Goal: Information Seeking & Learning: Compare options

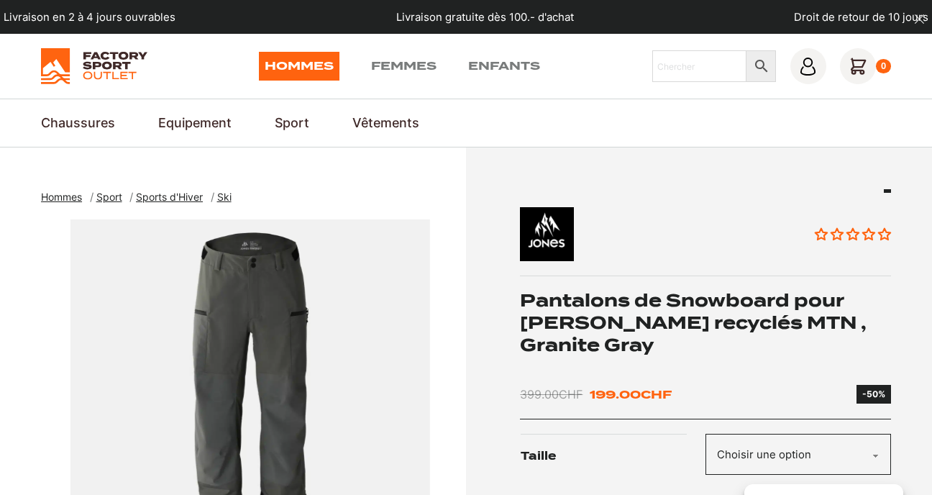
click at [227, 196] on span "Ski" at bounding box center [224, 197] width 14 height 12
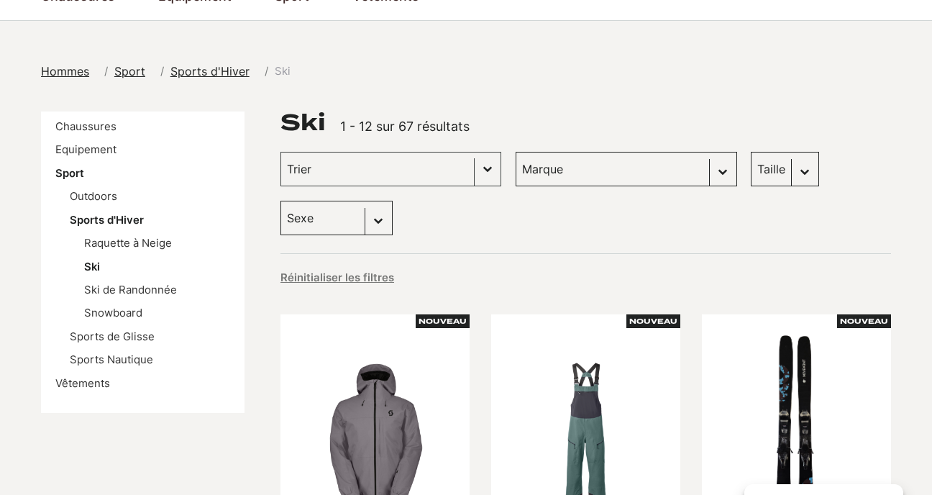
scroll to position [127, 0]
select select "jones-snowboards"
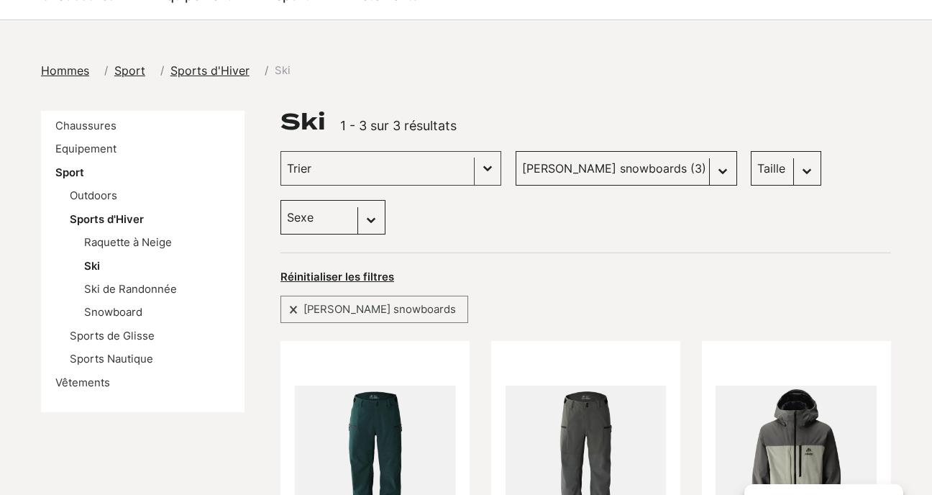
select select
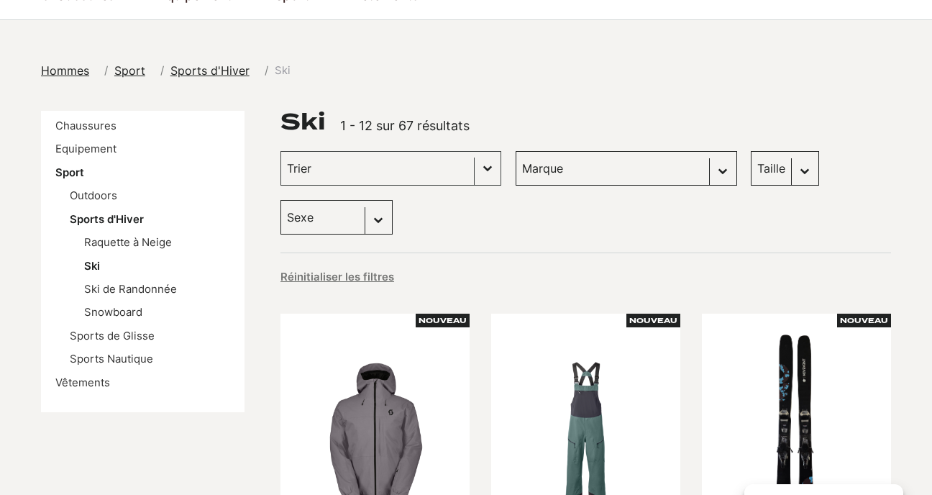
select select "s"
click at [751, 170] on div "Taille Sélectionnez le contenu Taille M (3) S (2) L (1) XL (1)" at bounding box center [785, 168] width 68 height 35
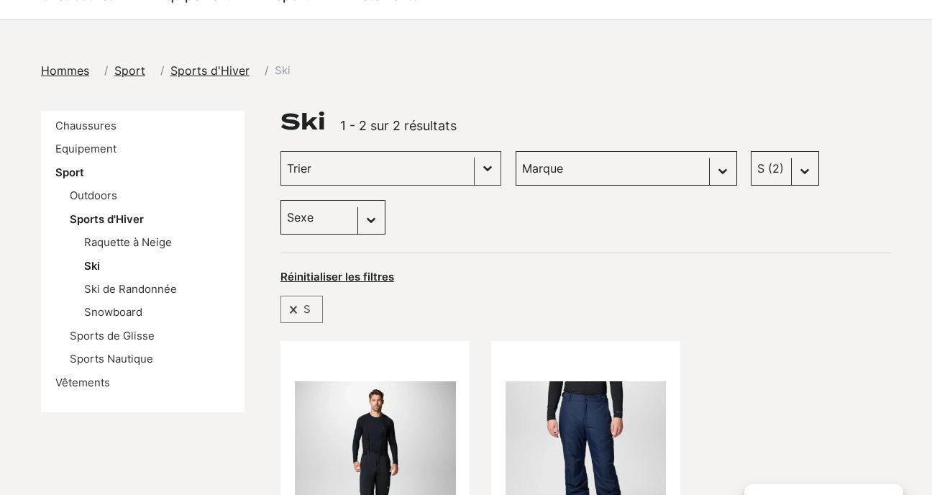
click at [770, 113] on div "Ski 1 - 2 sur 2 résultats" at bounding box center [585, 122] width 611 height 22
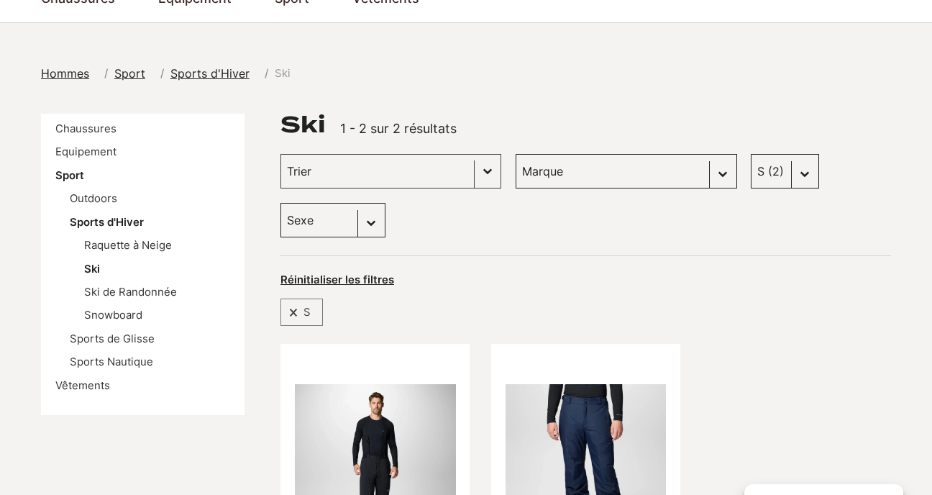
scroll to position [126, 0]
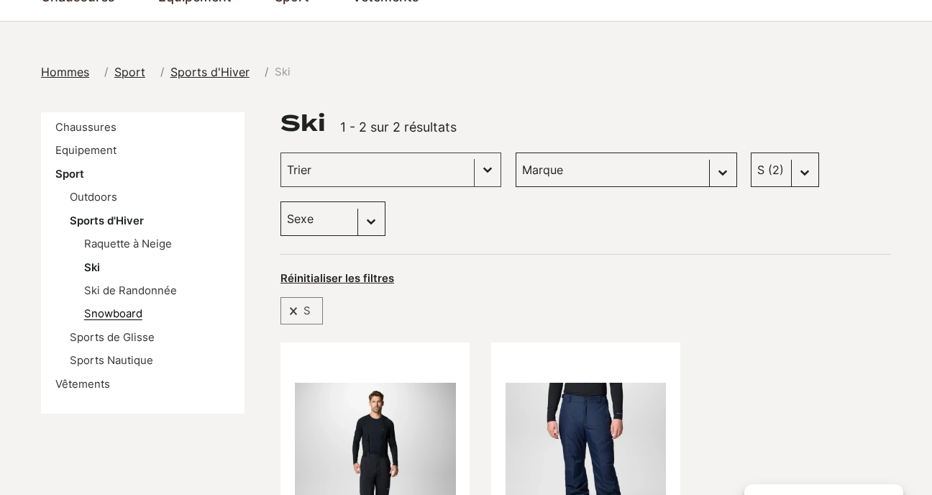
click at [135, 311] on link "Snowboard" at bounding box center [113, 313] width 58 height 13
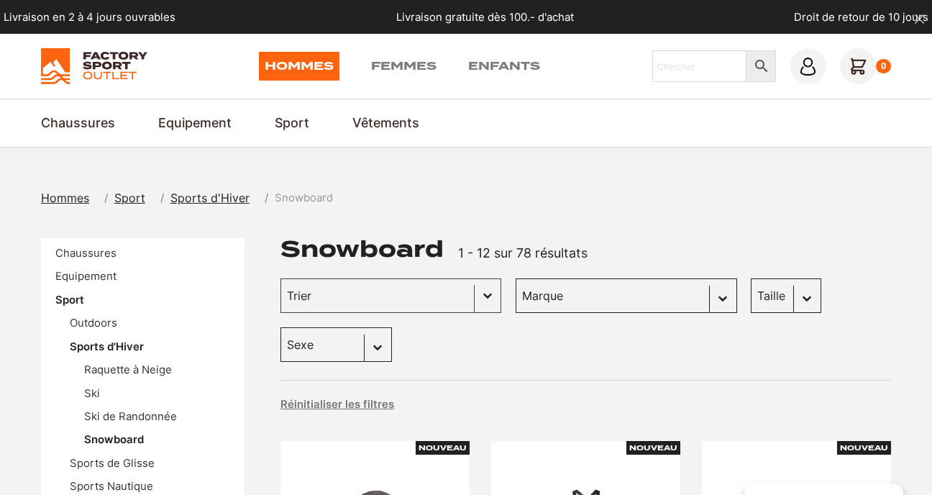
select select "s"
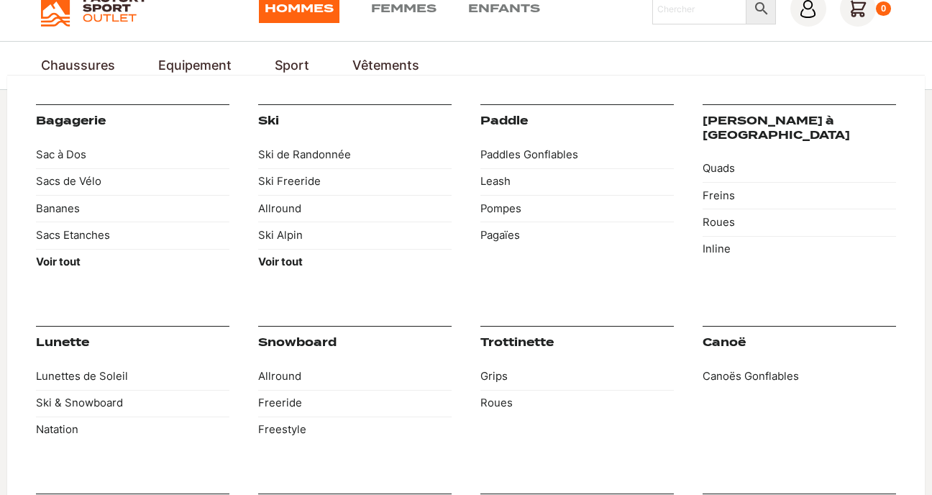
scroll to position [18, 0]
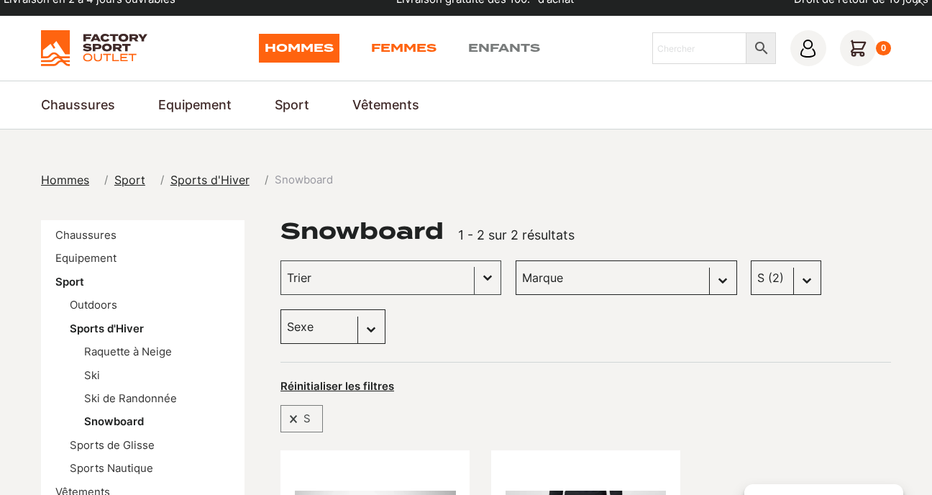
click at [410, 47] on link "Femmes" at bounding box center [403, 48] width 65 height 29
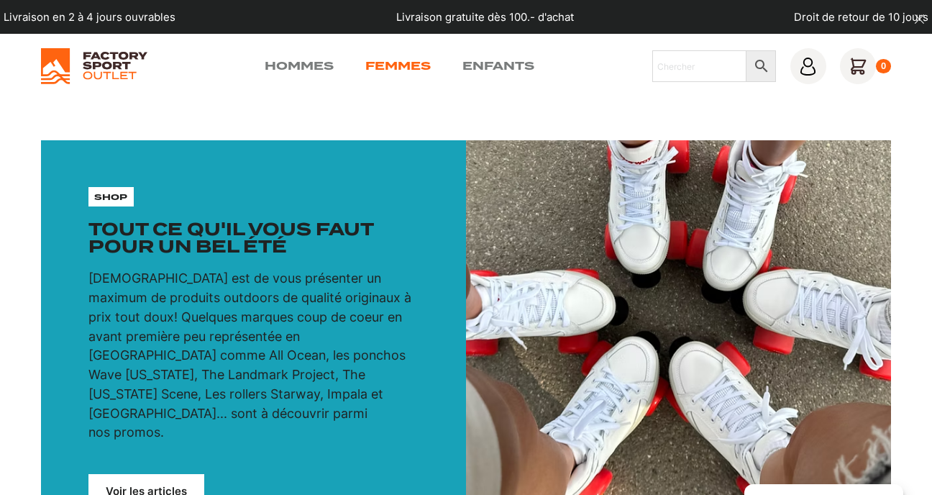
click at [396, 71] on link "Femmes" at bounding box center [397, 66] width 65 height 17
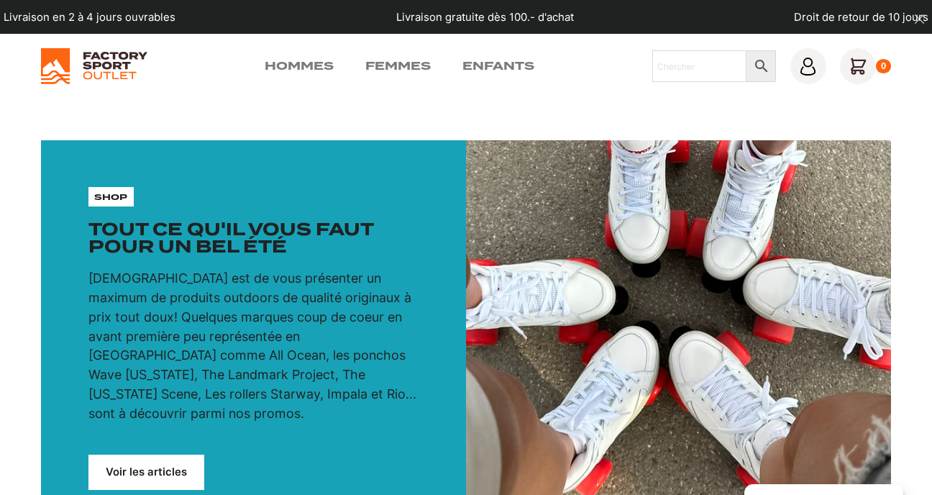
click at [142, 454] on link "Voir les articles" at bounding box center [146, 471] width 116 height 35
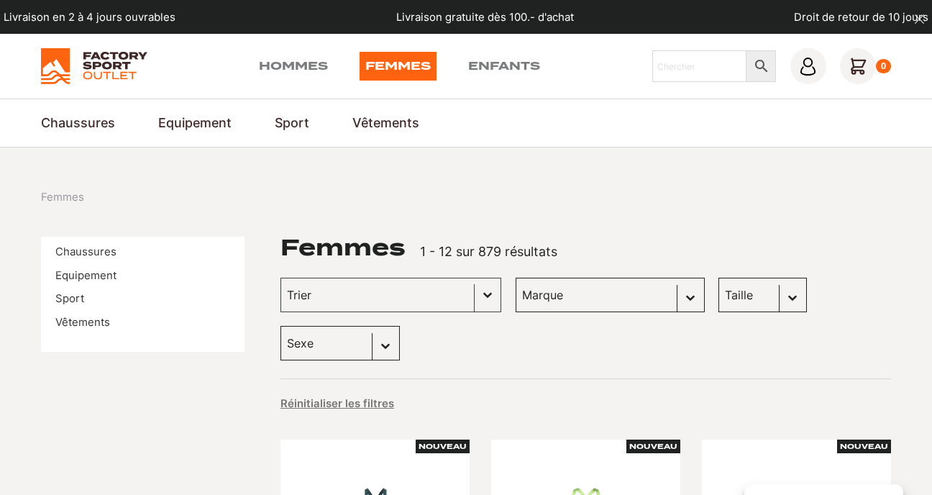
click at [83, 293] on li "Sport" at bounding box center [142, 299] width 175 height 16
click at [76, 295] on link "Sport" at bounding box center [69, 298] width 29 height 13
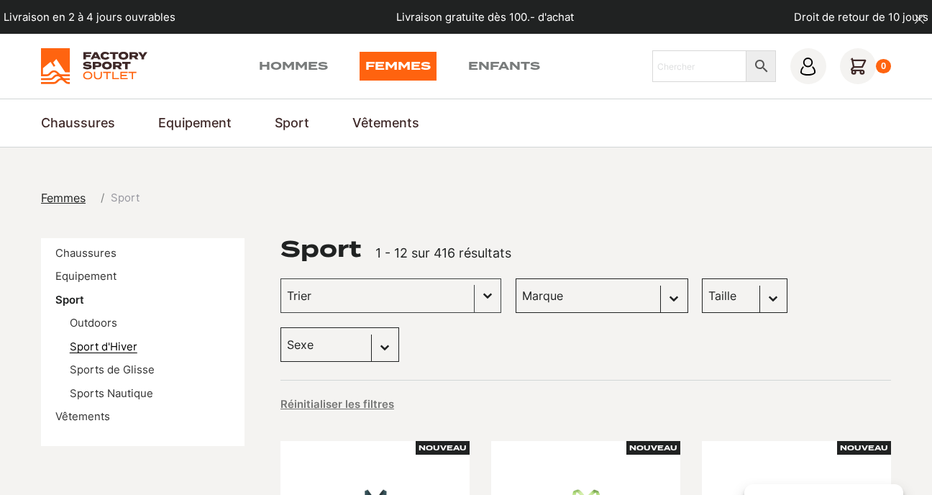
click at [101, 344] on link "Sport d'Hiver" at bounding box center [104, 346] width 68 height 13
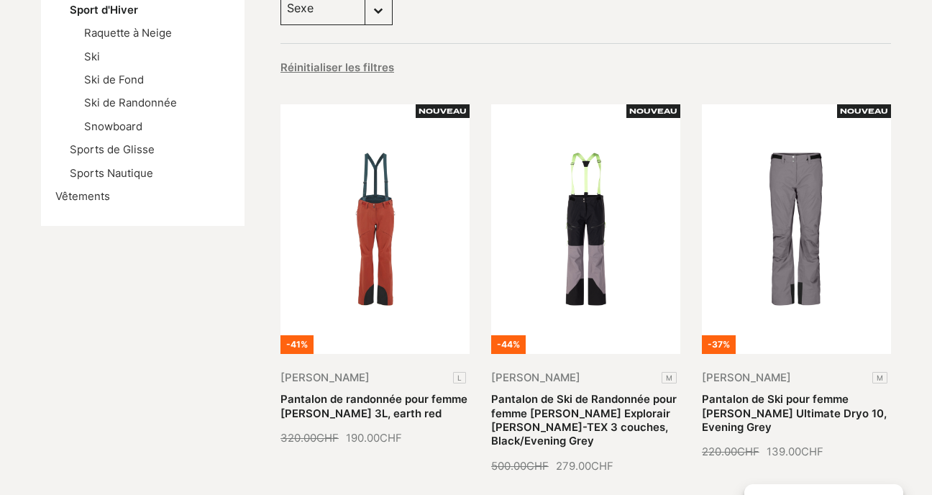
scroll to position [193, 0]
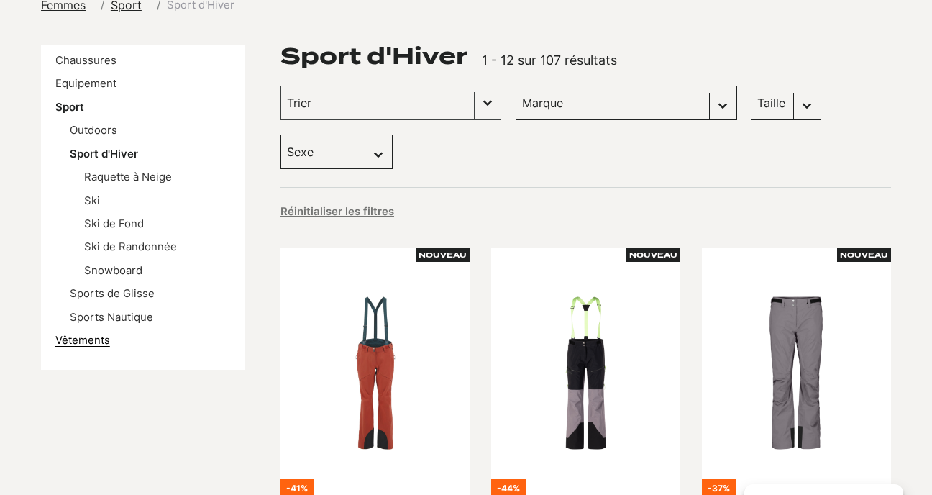
click at [81, 339] on link "Vêtements" at bounding box center [82, 340] width 55 height 13
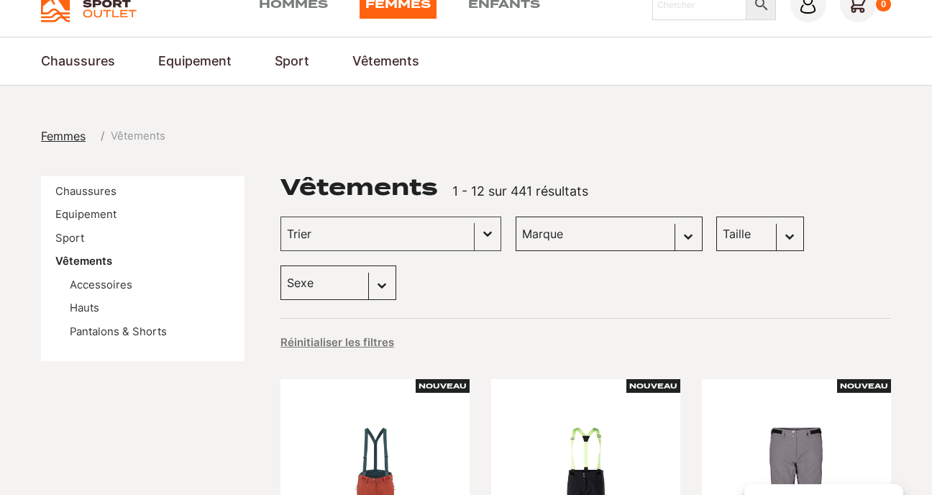
scroll to position [132, 0]
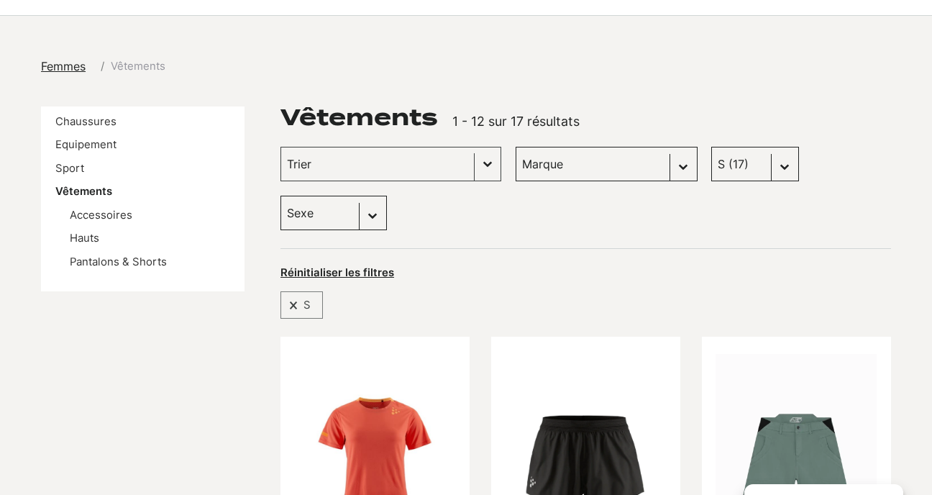
select select "xs-s"
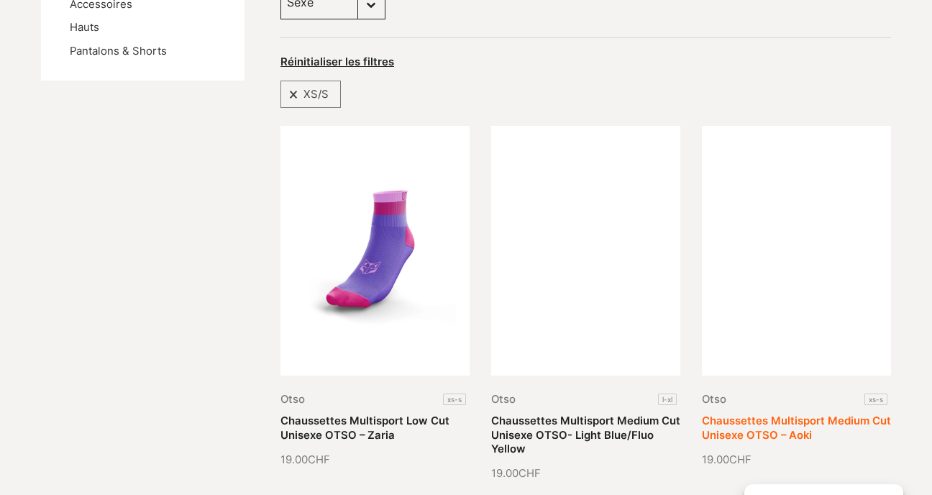
scroll to position [106, 0]
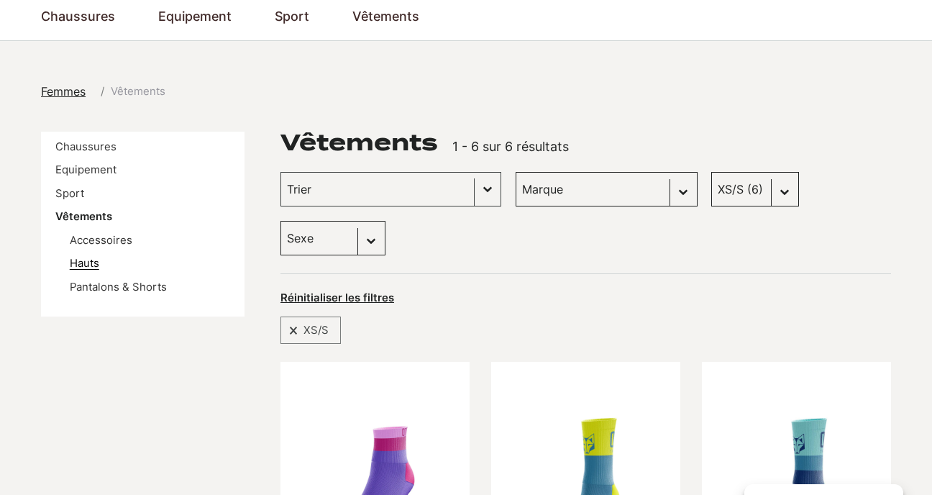
click at [92, 262] on link "Hauts" at bounding box center [84, 263] width 29 height 13
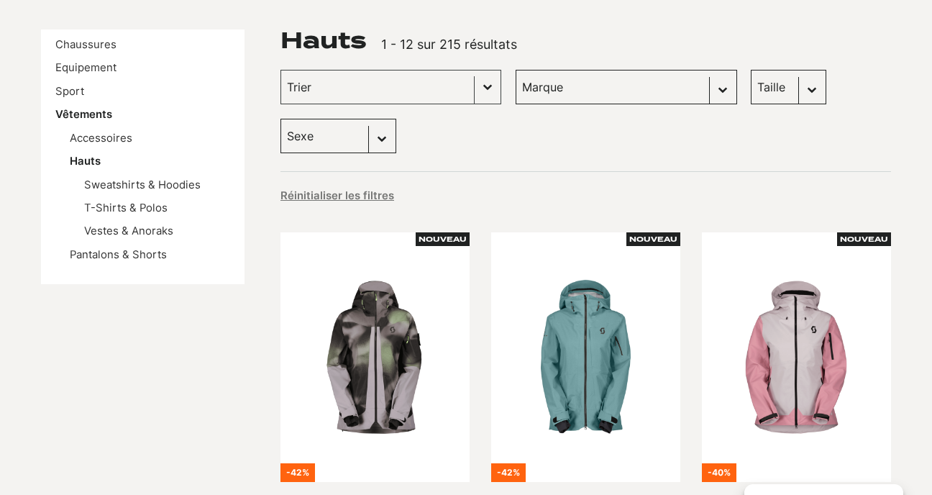
scroll to position [208, 0]
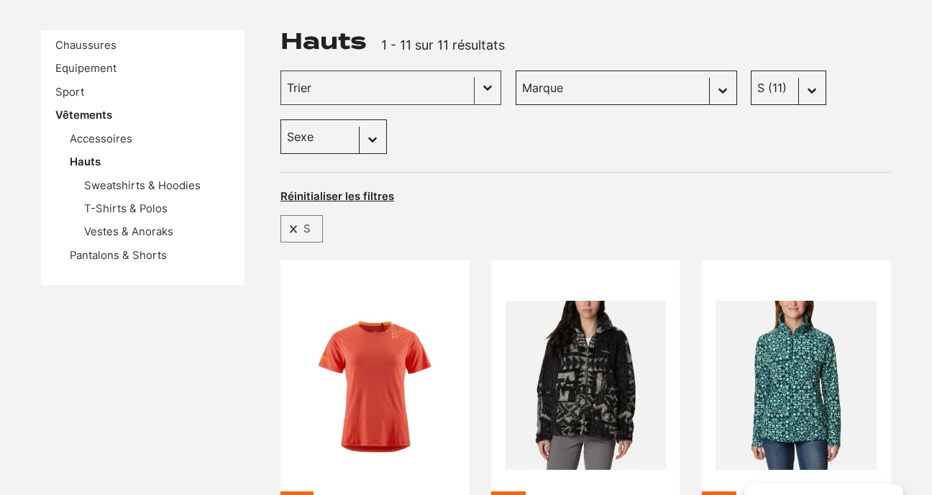
select select "xs"
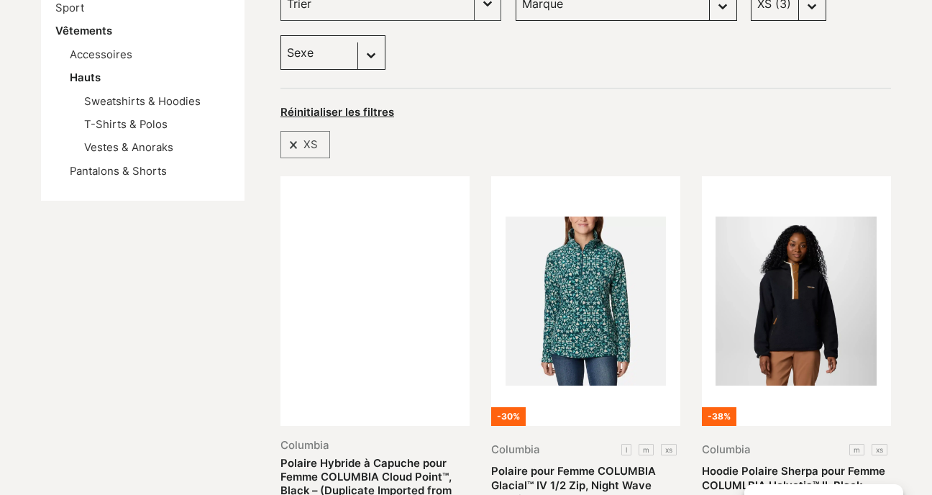
scroll to position [180, 0]
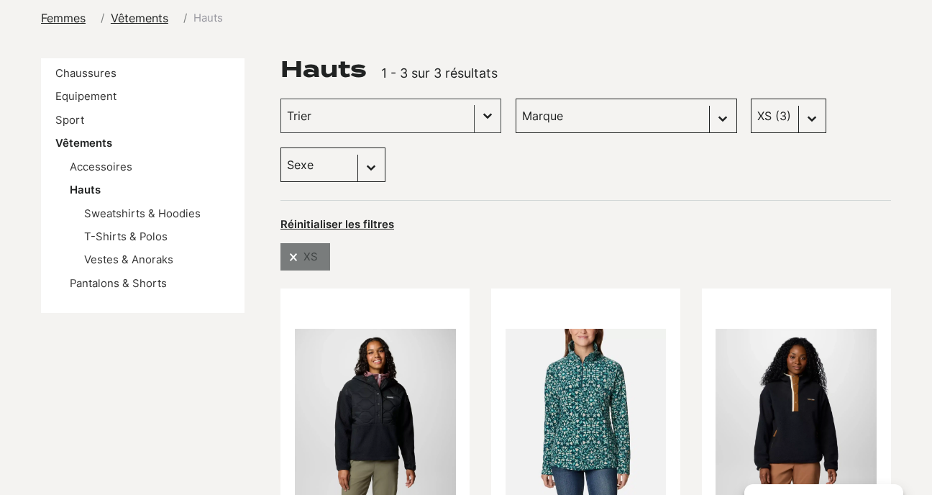
click at [296, 252] on span at bounding box center [292, 256] width 11 height 9
select select
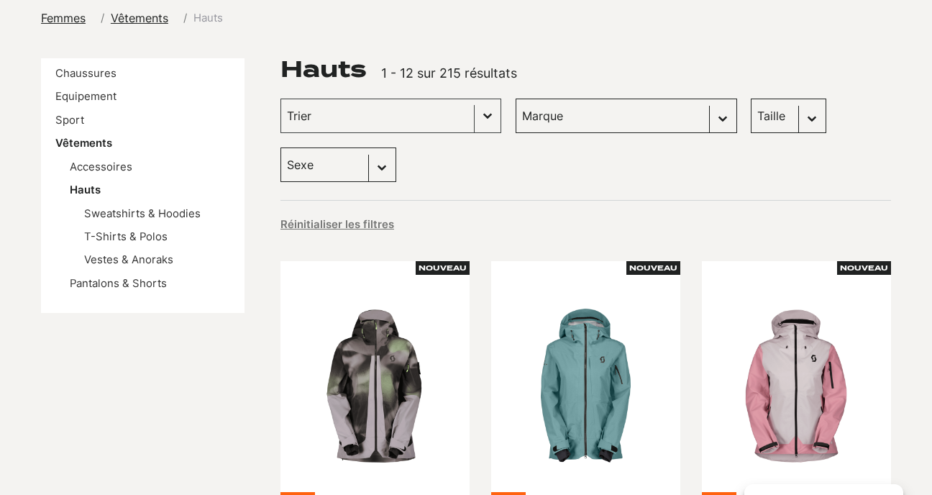
select select "jones-snowboards"
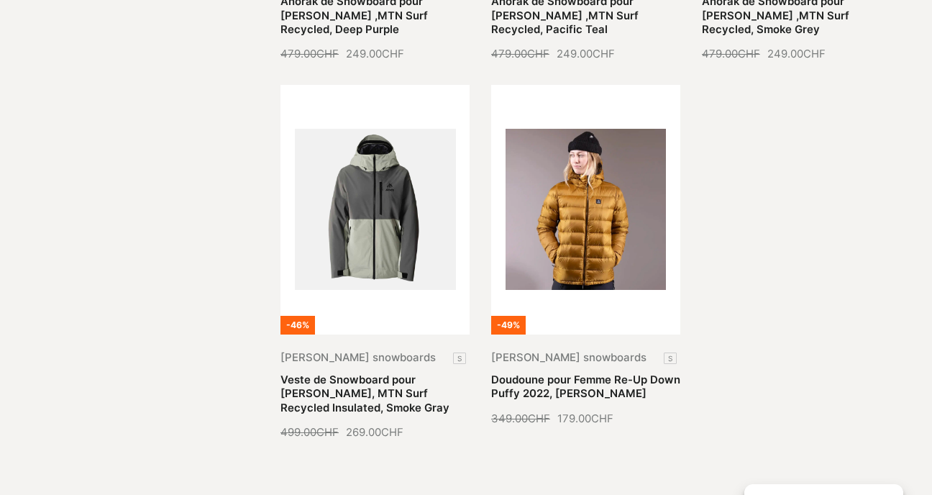
scroll to position [764, 0]
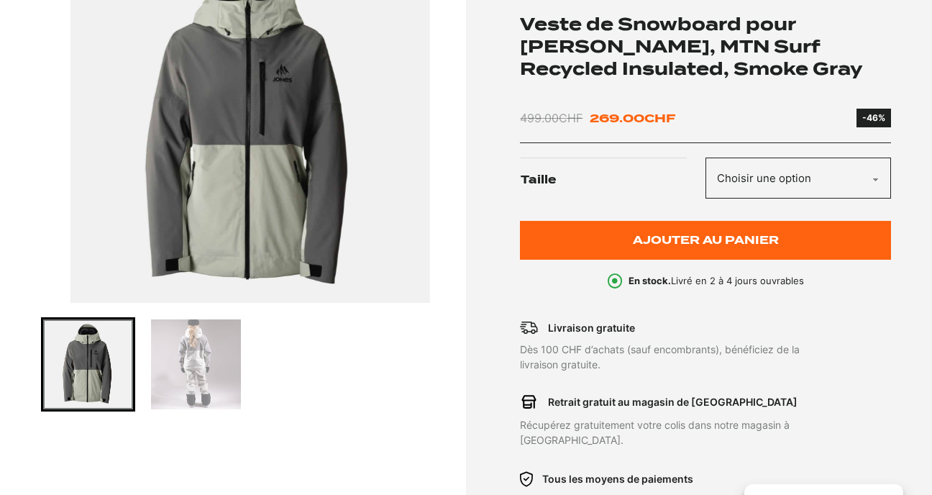
scroll to position [293, 0]
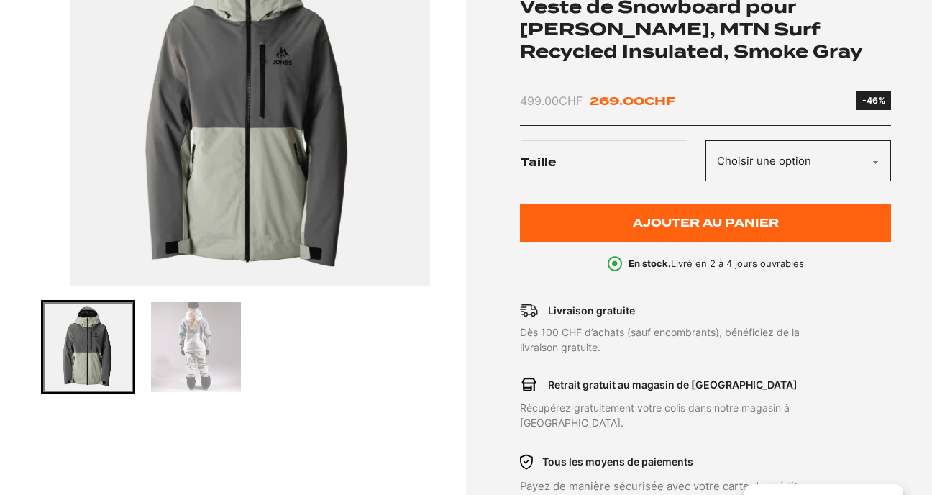
click at [206, 342] on img "Go to slide 2" at bounding box center [195, 346] width 89 height 89
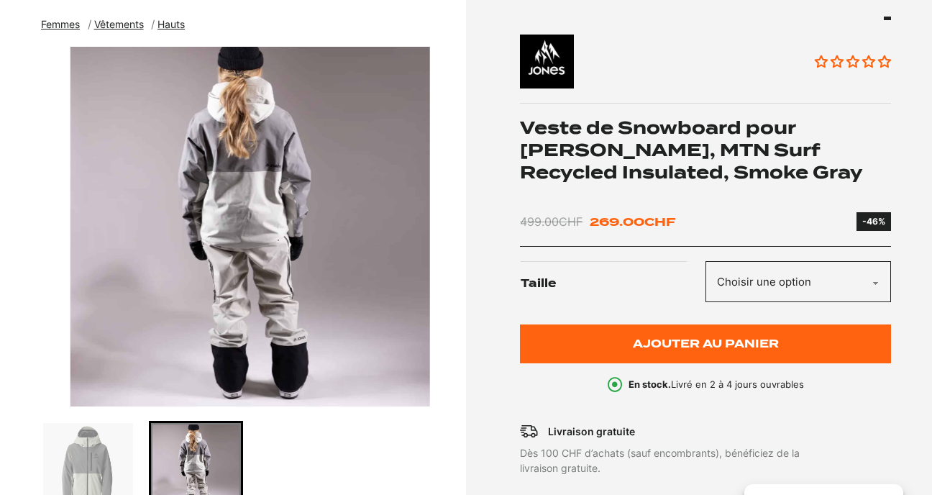
scroll to position [150, 0]
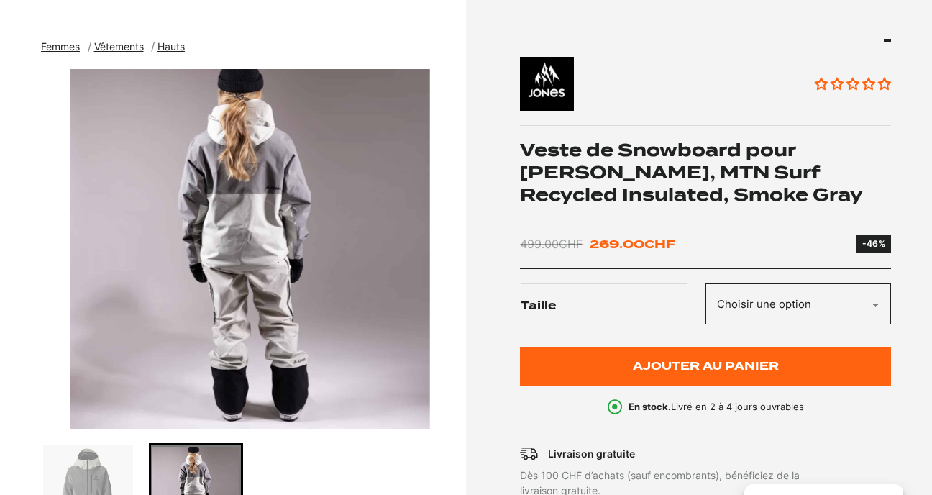
click at [453, 286] on img "2 of 2" at bounding box center [250, 249] width 418 height 360
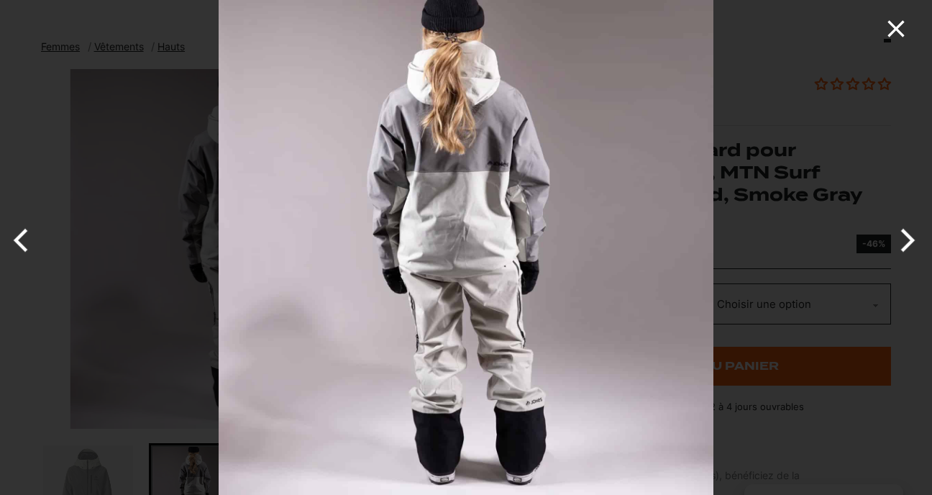
click at [892, 29] on icon "Close" at bounding box center [896, 28] width 29 height 29
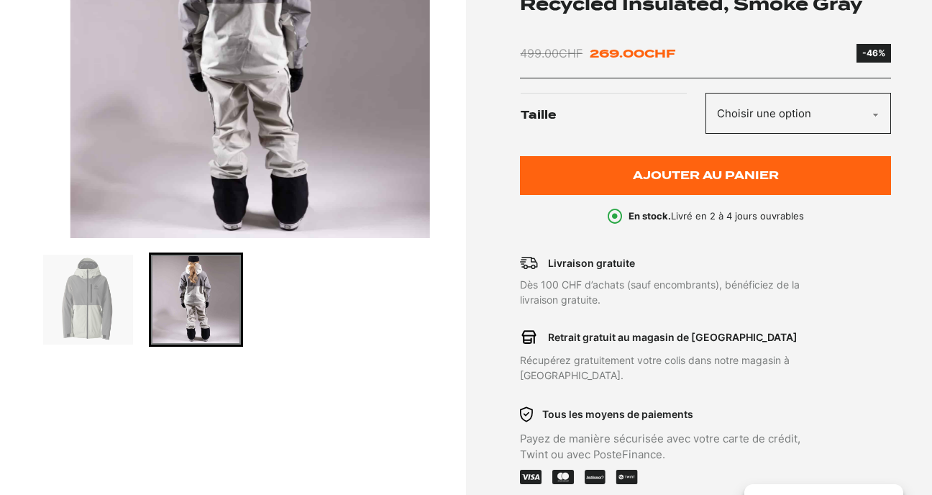
scroll to position [349, 0]
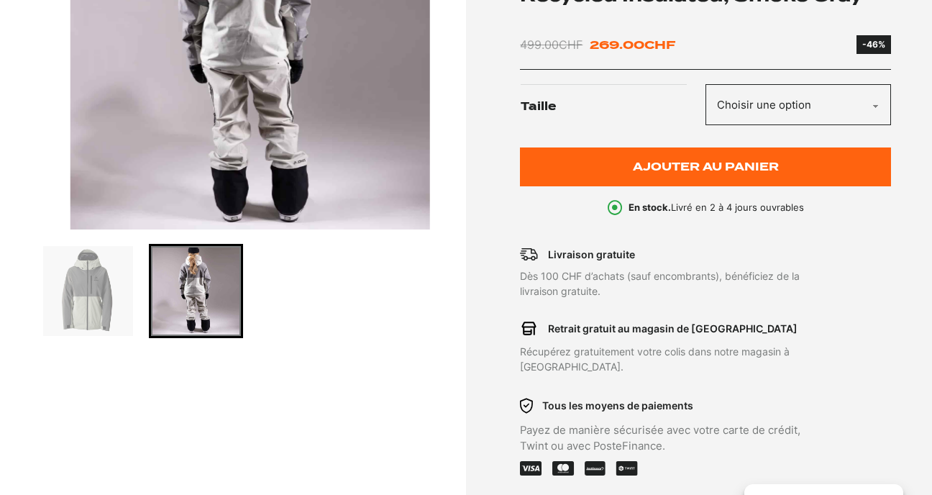
click at [97, 323] on img "Go to slide 1" at bounding box center [87, 290] width 89 height 89
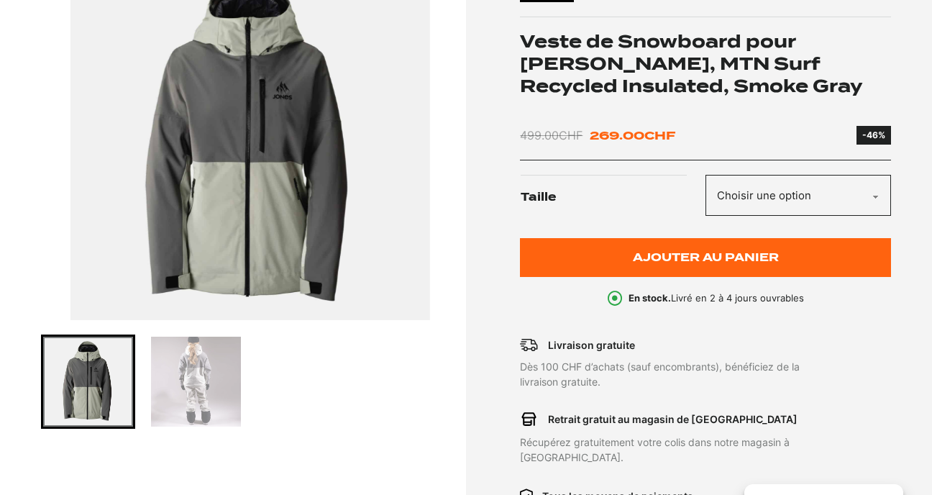
scroll to position [257, 0]
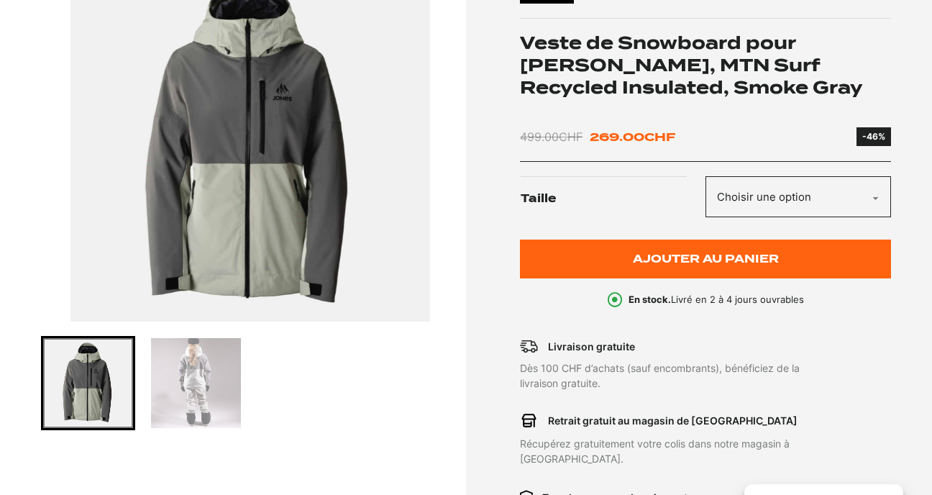
click at [100, 393] on img "Go to slide 1" at bounding box center [87, 382] width 89 height 89
click at [239, 215] on img "1 of 2" at bounding box center [250, 142] width 418 height 360
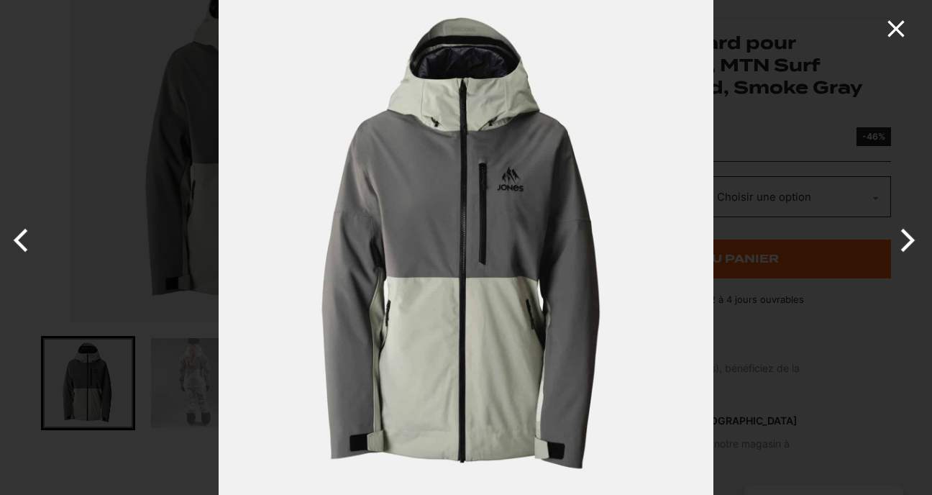
click at [900, 29] on icon "Close" at bounding box center [896, 28] width 29 height 29
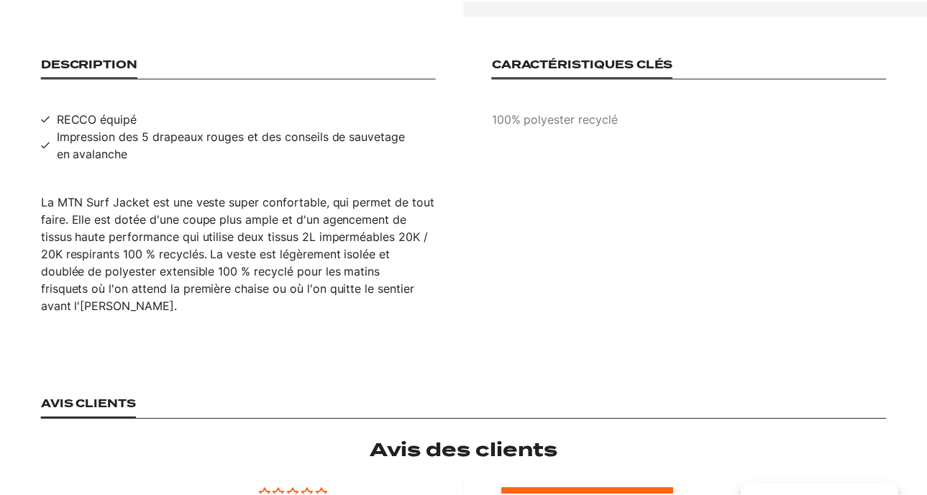
scroll to position [928, 0]
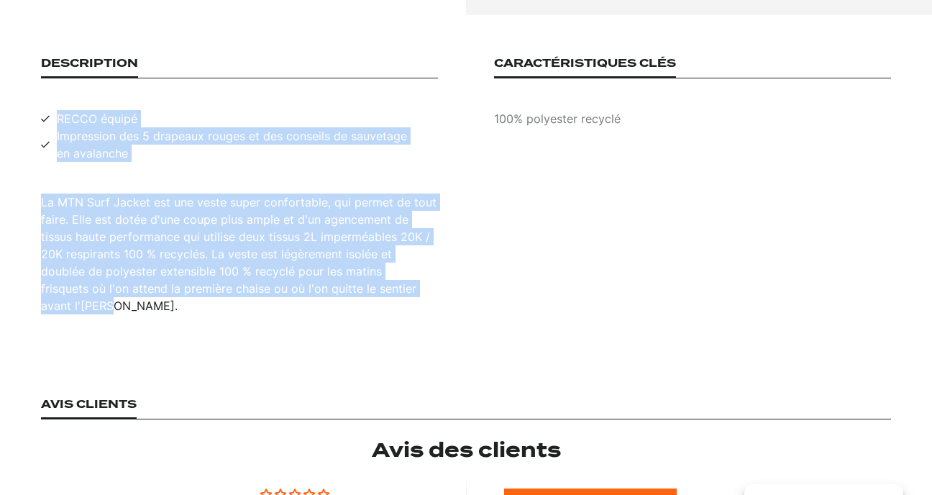
drag, startPoint x: 434, startPoint y: 288, endPoint x: 4, endPoint y: 96, distance: 471.3
click at [4, 96] on section "Description RECCO équipé Impression des 5 drapeaux rouges et des conseils de sa…" at bounding box center [466, 185] width 932 height 341
copy div "RECCO équipé Impression des 5 drapeaux rouges et des conseils de sauvetage en a…"
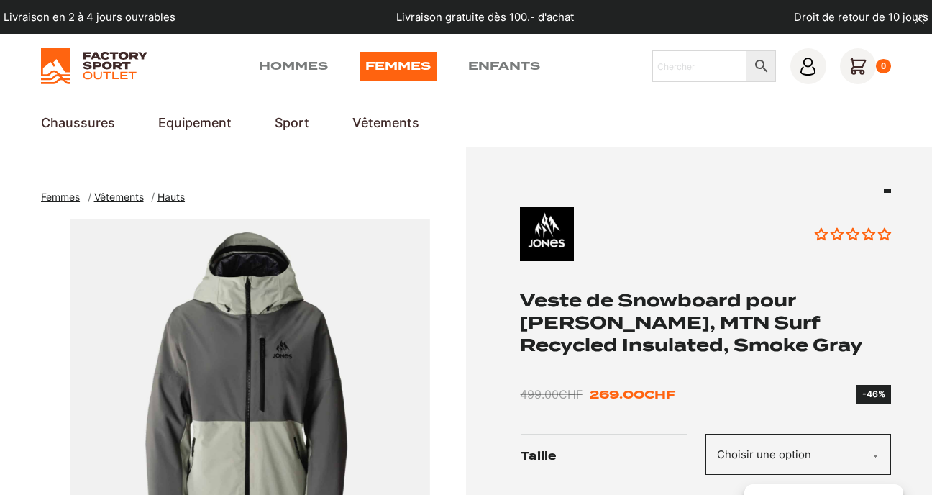
scroll to position [0, 0]
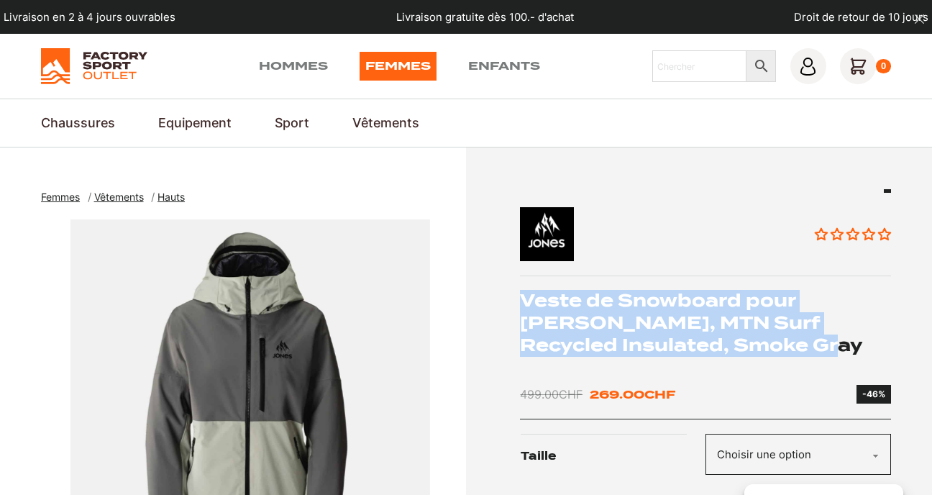
drag, startPoint x: 524, startPoint y: 297, endPoint x: 800, endPoint y: 355, distance: 281.5
click at [800, 355] on div "Aucun avis Veste de Snowboard pour Femme JONES, MTN Surf Recycled Insulated, Sm…" at bounding box center [705, 376] width 371 height 375
copy h1 "Veste de Snowboard pour Femme JONES, MTN Surf Recycled Insulated, Smoke Gray"
click at [572, 326] on h1 "Veste de Snowboard pour Femme JONES, MTN Surf Recycled Insulated, Smoke Gray" at bounding box center [705, 323] width 371 height 66
drag, startPoint x: 522, startPoint y: 295, endPoint x: 726, endPoint y: 395, distance: 226.7
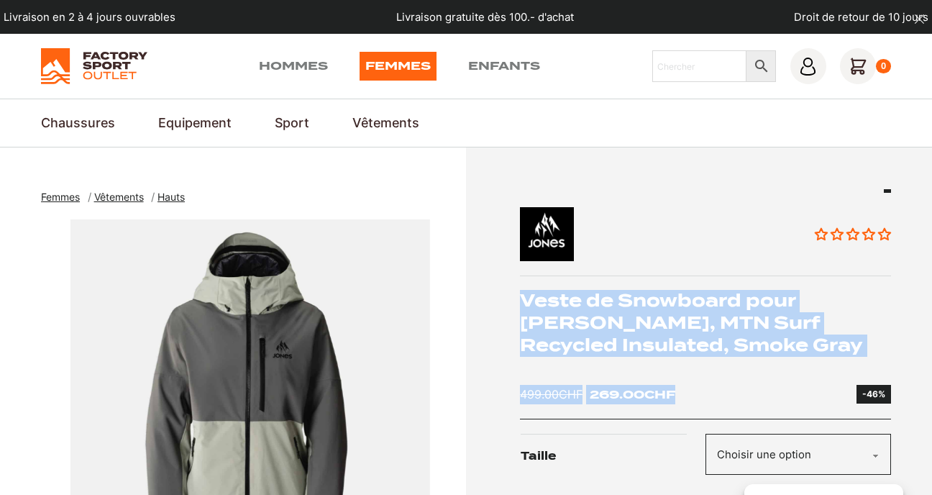
click at [726, 395] on div "Aucun avis Veste de Snowboard pour Femme JONES, MTN Surf Recycled Insulated, Sm…" at bounding box center [705, 376] width 371 height 375
copy div "Veste de Snowboard pour Femme JONES, MTN Surf Recycled Insulated, Smoke Gray 49…"
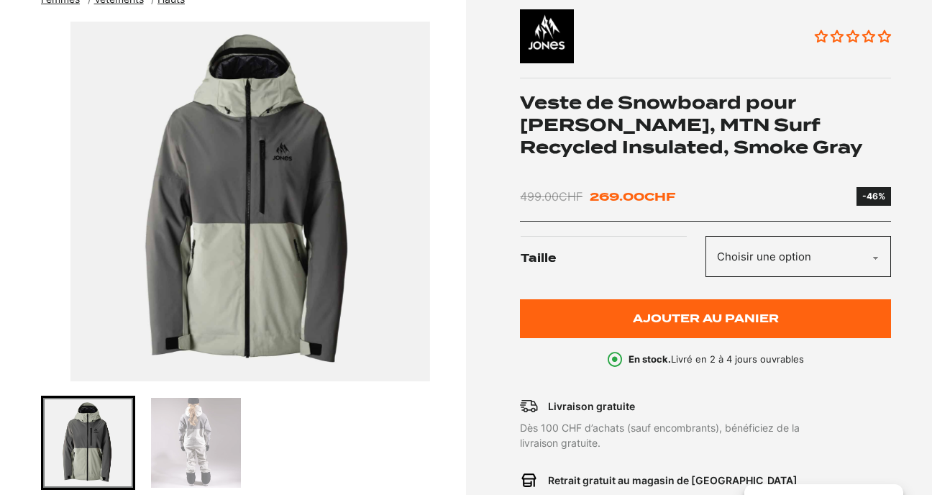
scroll to position [296, 0]
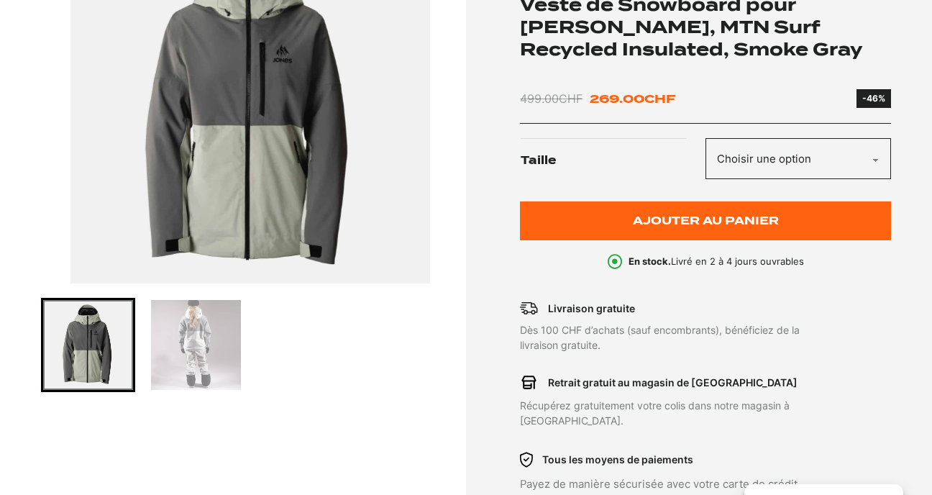
click at [192, 342] on img "Go to slide 2" at bounding box center [195, 344] width 89 height 89
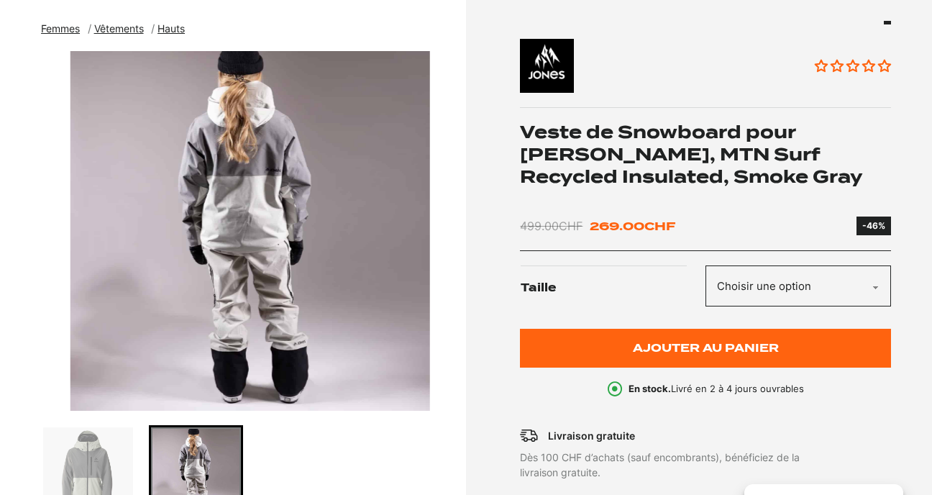
scroll to position [165, 0]
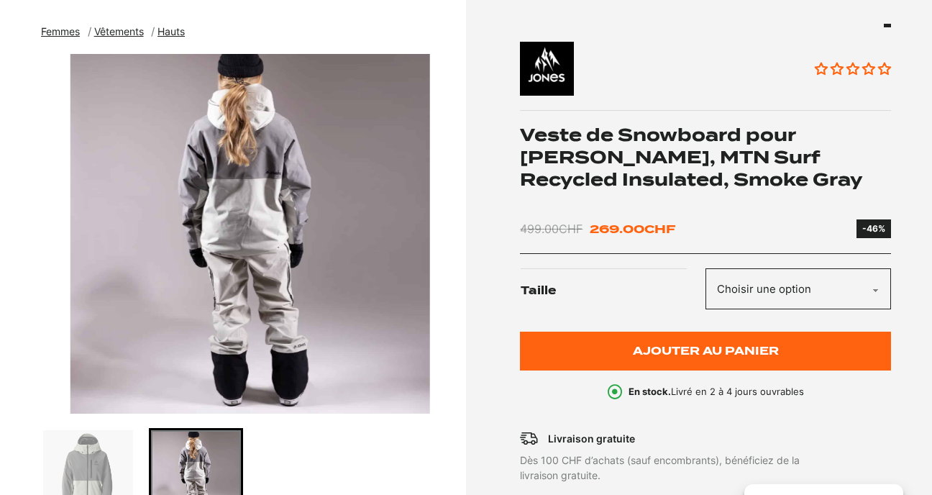
click at [292, 221] on img "2 of 2" at bounding box center [250, 234] width 418 height 360
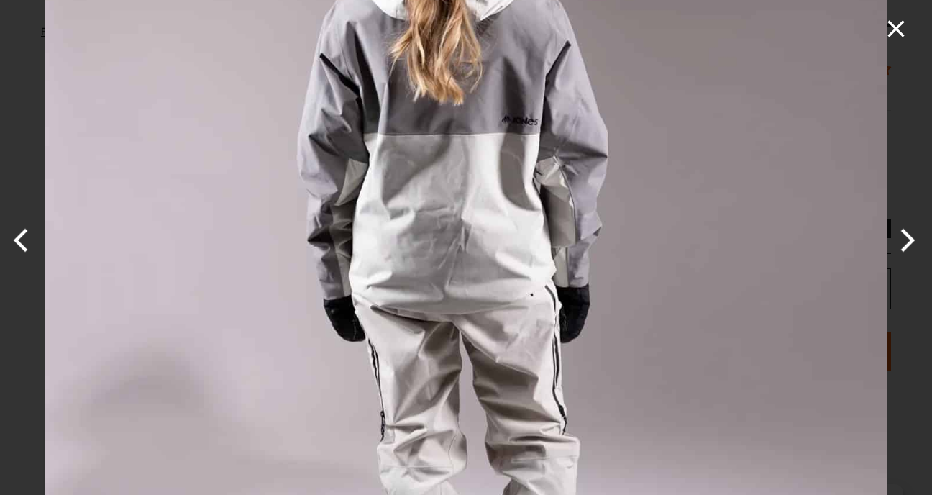
click at [901, 29] on icon "Close" at bounding box center [896, 28] width 29 height 29
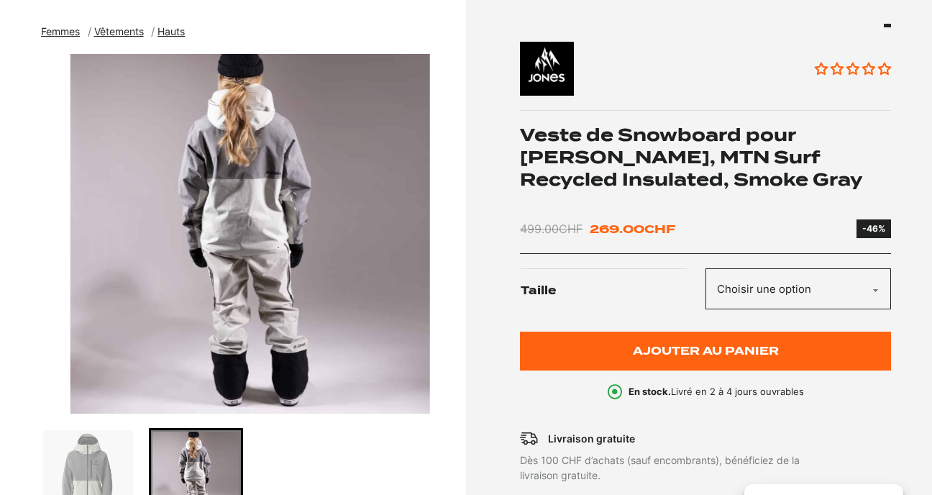
click at [93, 467] on img "Go to slide 1" at bounding box center [87, 474] width 89 height 89
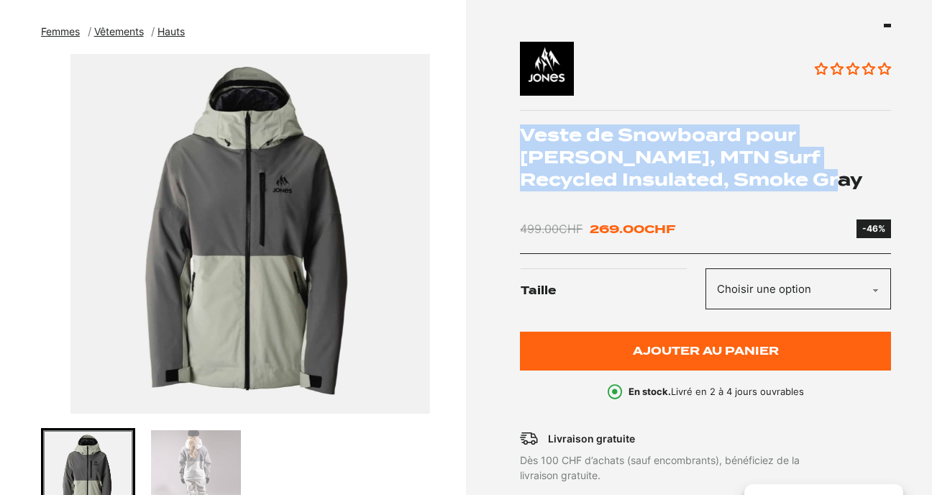
drag, startPoint x: 523, startPoint y: 134, endPoint x: 764, endPoint y: 176, distance: 243.9
click at [764, 176] on h1 "Veste de Snowboard pour Femme JONES, MTN Surf Recycled Insulated, Smoke Gray" at bounding box center [705, 157] width 371 height 66
copy h1 "Veste de Snowboard pour Femme JONES, MTN Surf Recycled Insulated, Smoke Gray"
click at [611, 148] on h1 "Veste de Snowboard pour Femme JONES, MTN Surf Recycled Insulated, Smoke Gray" at bounding box center [705, 157] width 371 height 66
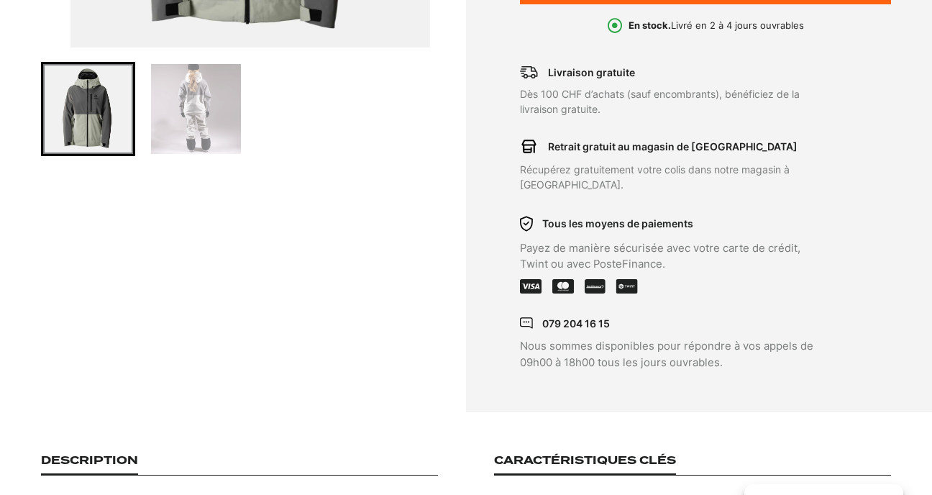
scroll to position [563, 0]
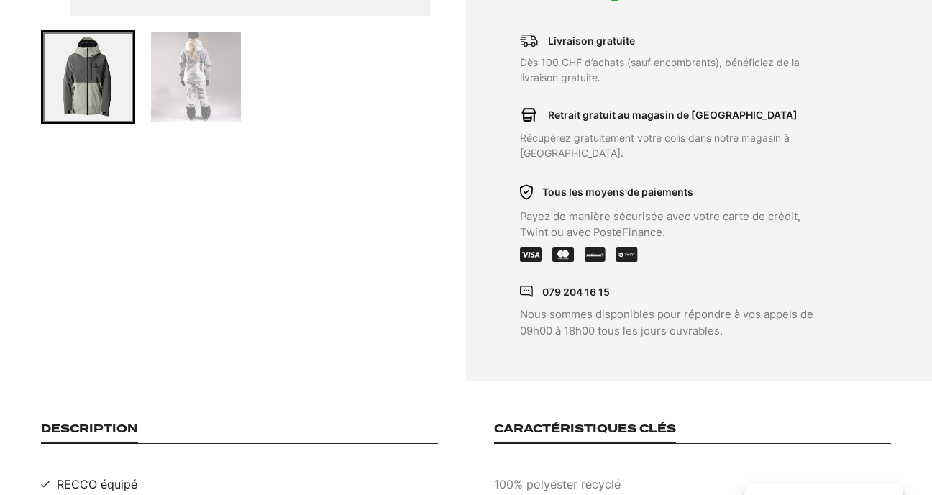
click at [193, 113] on img "Go to slide 2" at bounding box center [195, 76] width 89 height 89
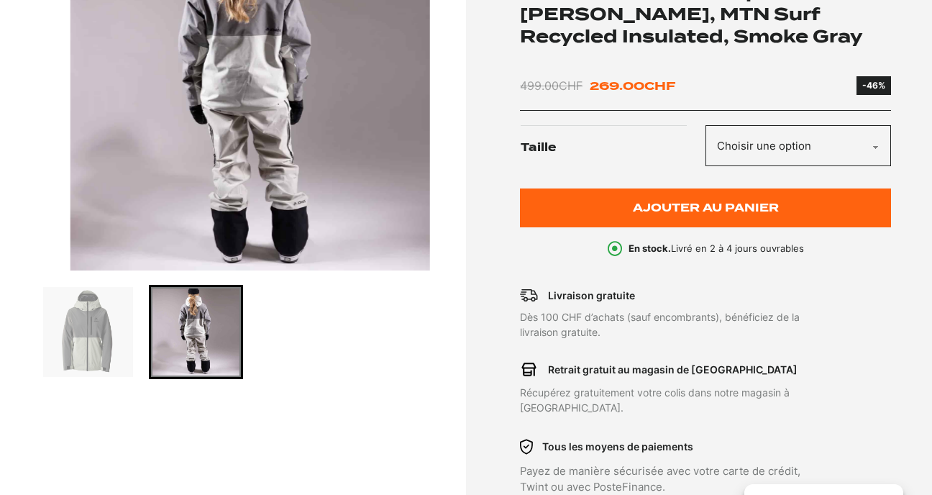
scroll to position [312, 0]
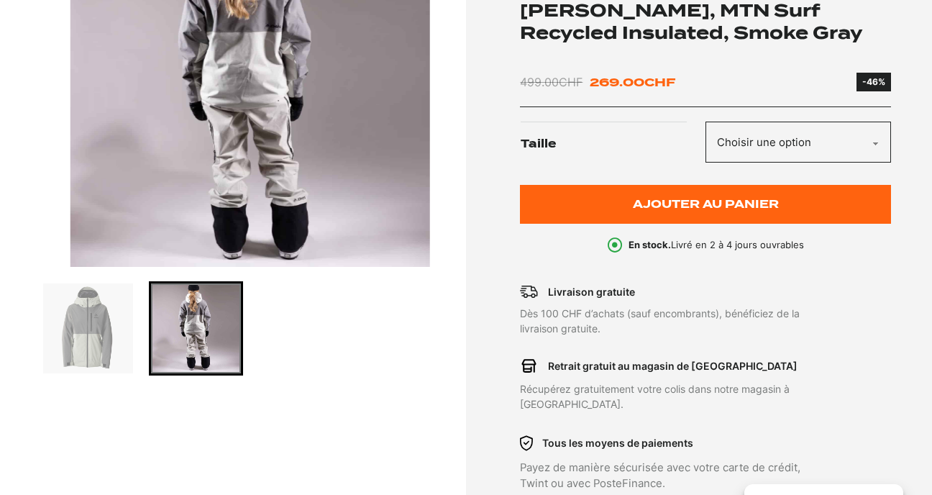
click at [94, 353] on img "Go to slide 1" at bounding box center [87, 327] width 89 height 89
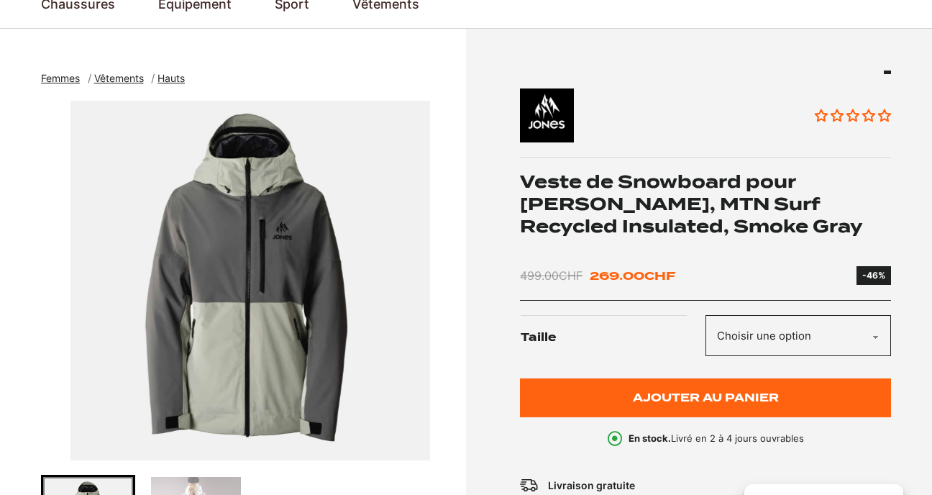
scroll to position [169, 0]
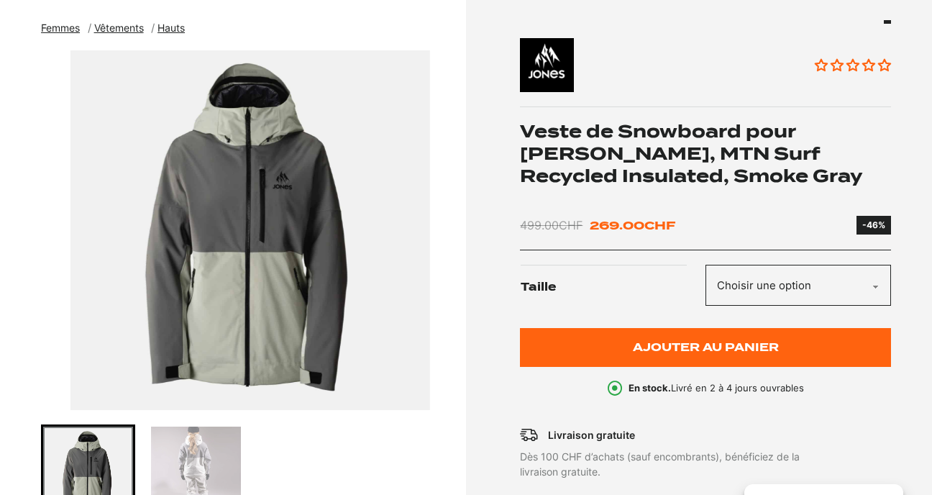
click at [407, 40] on div "Femmes Vêtements Hauts Veste de Snowboard pour Femme JONES, MTN Surf Recycled I…" at bounding box center [250, 376] width 418 height 713
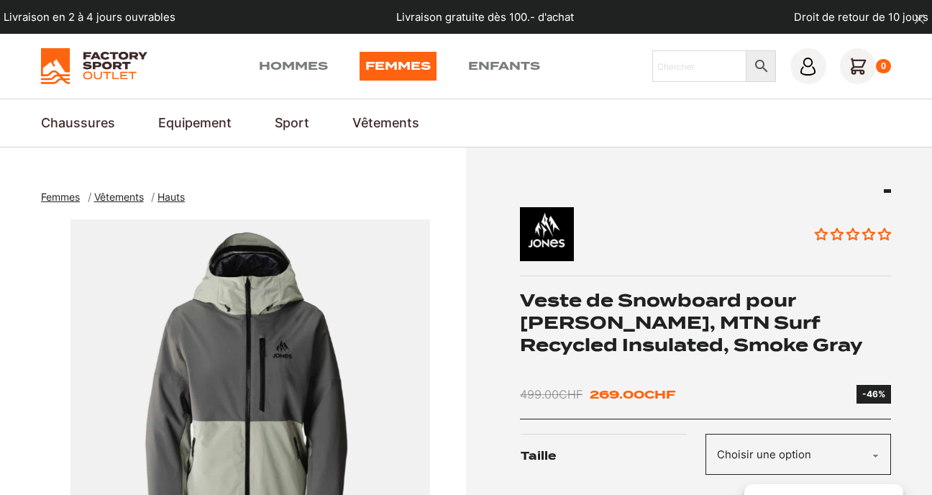
scroll to position [0, 0]
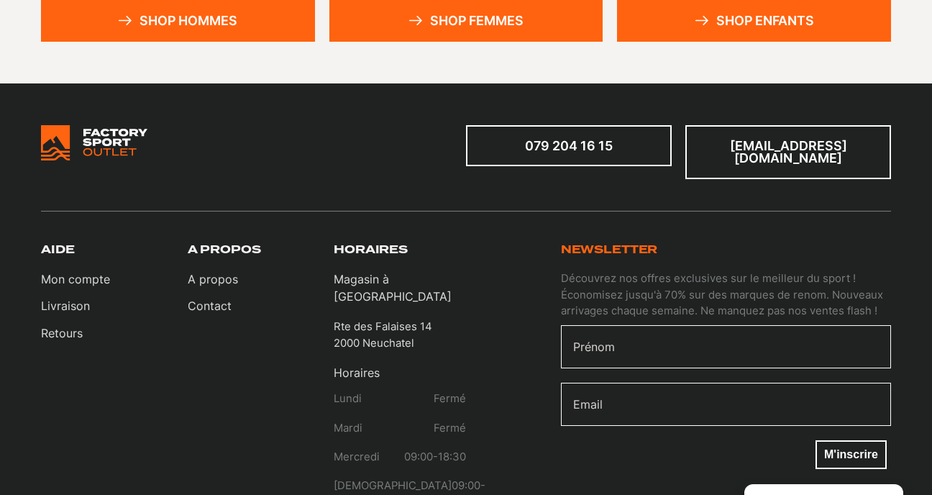
scroll to position [538, 0]
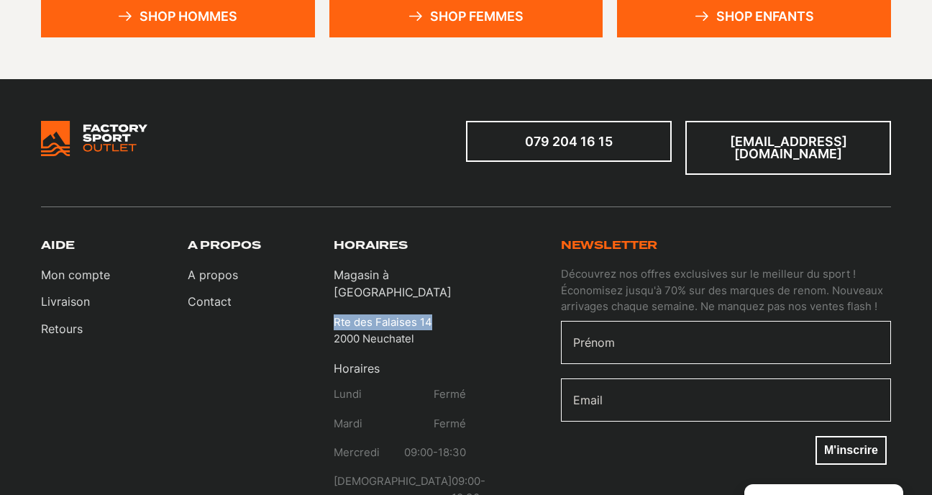
drag, startPoint x: 337, startPoint y: 293, endPoint x: 410, endPoint y: 310, distance: 75.2
click at [410, 314] on p "Rte des Falaises 14 2000 Neuchatel" at bounding box center [383, 330] width 99 height 32
copy p "Rte des Falaises 14"
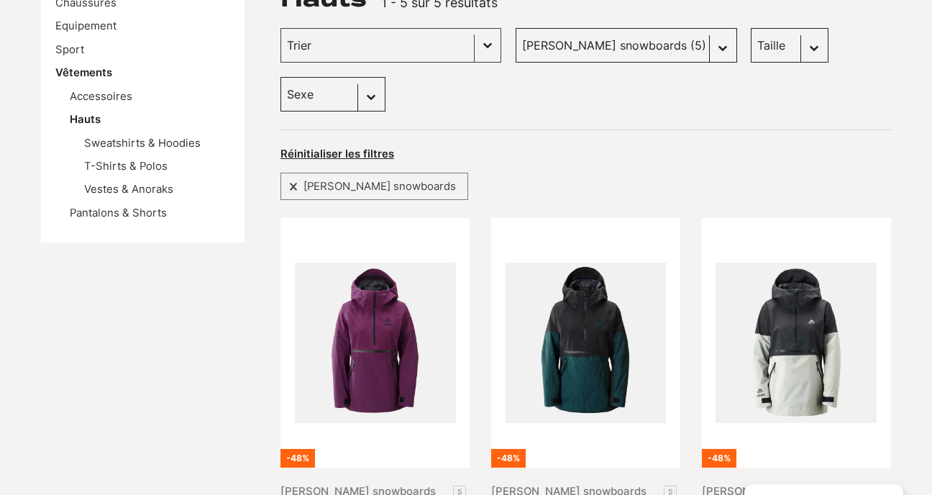
scroll to position [141, 0]
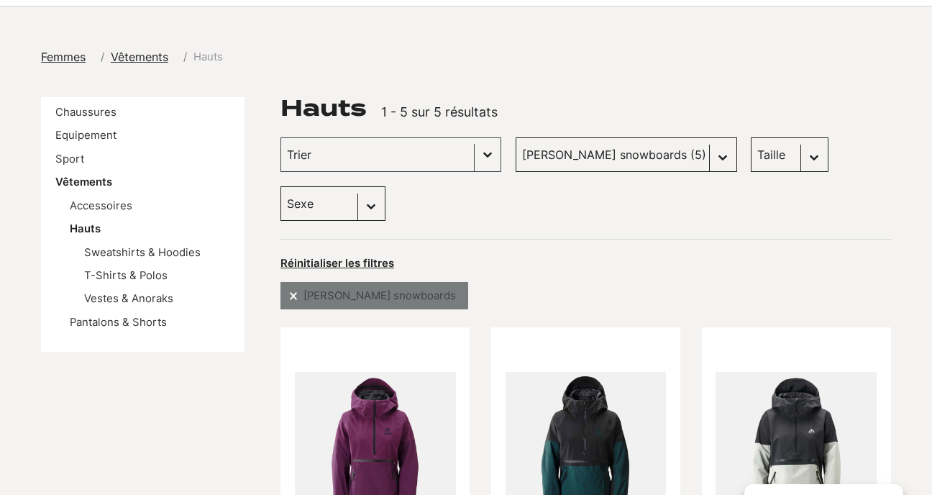
click at [291, 301] on div "[PERSON_NAME] snowboards" at bounding box center [374, 295] width 188 height 27
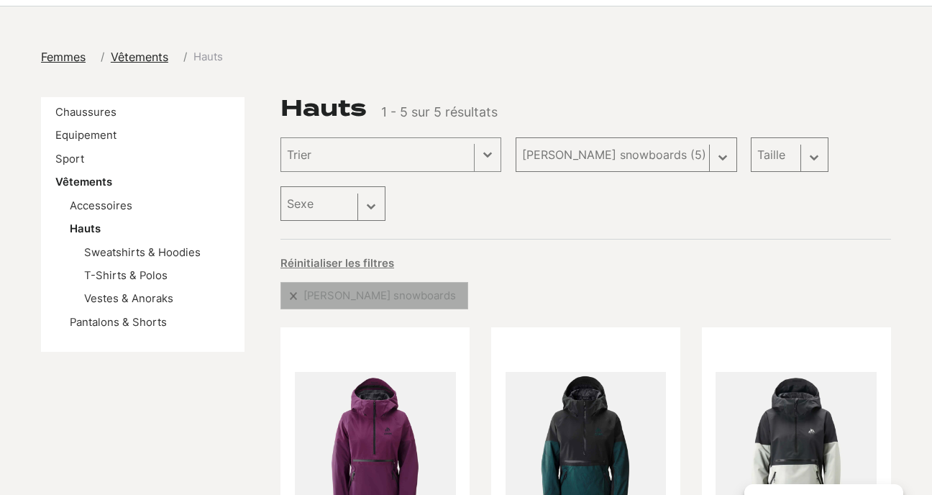
select select
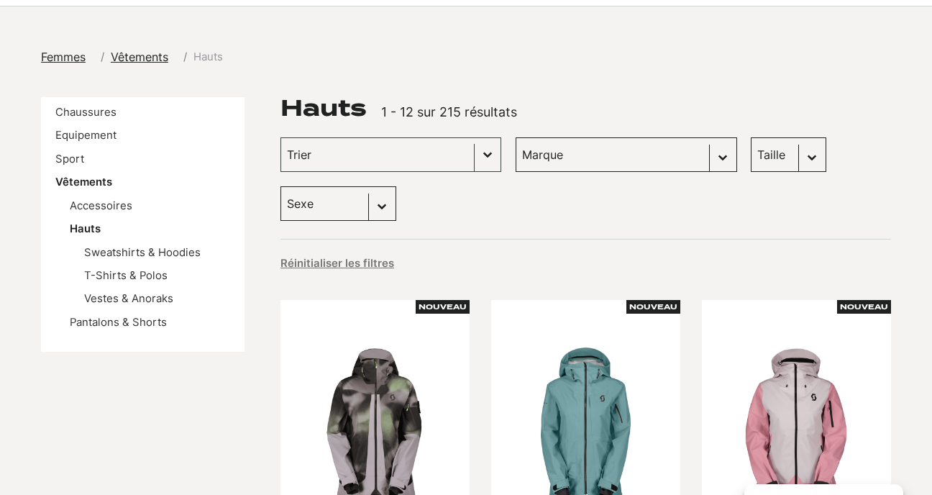
select select "femmes"
click at [764, 157] on div "Taille Sélectionnez le contenu Taille M (32) S (11) L (8) XL (3) XS (3) XXL (1)" at bounding box center [789, 154] width 76 height 35
select select "femmes"
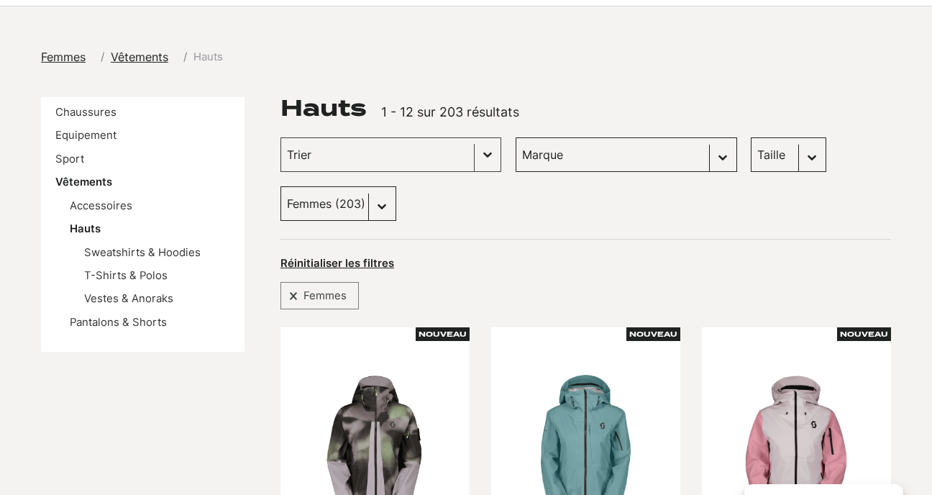
select select "s"
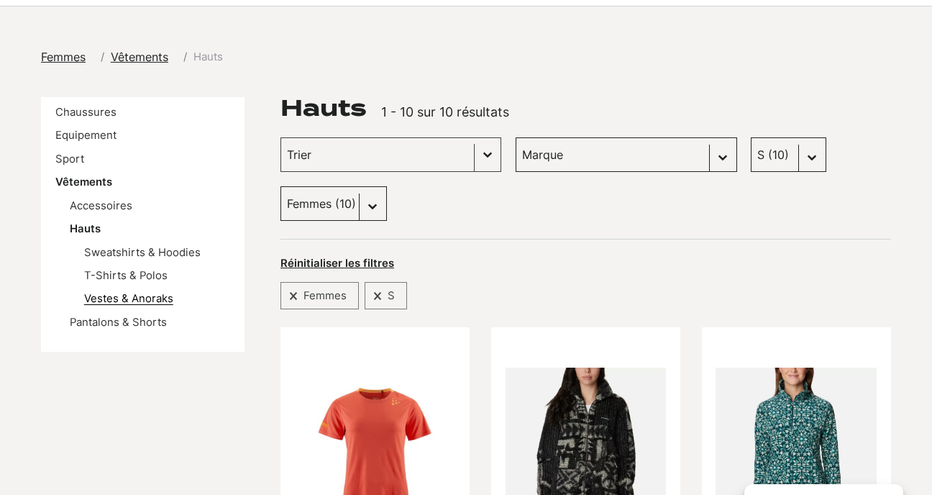
click at [170, 293] on link "Vestes & Anoraks" at bounding box center [128, 298] width 89 height 13
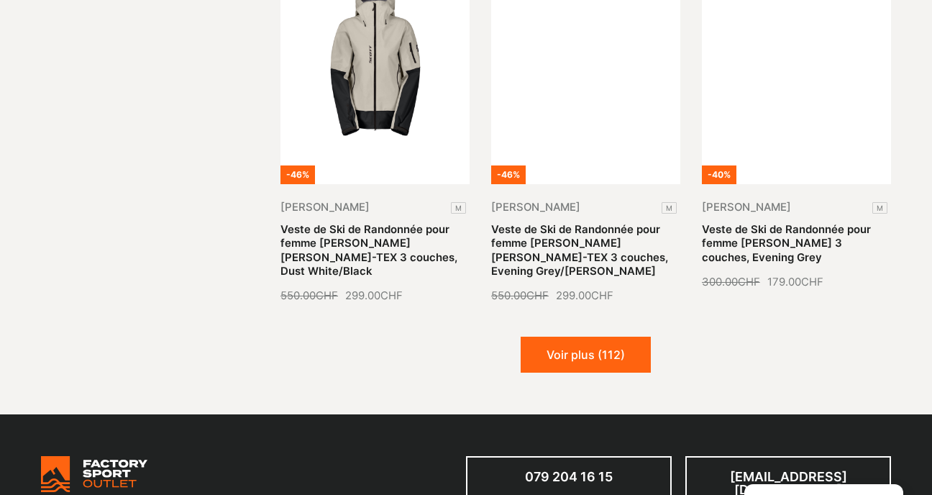
scroll to position [1713, 0]
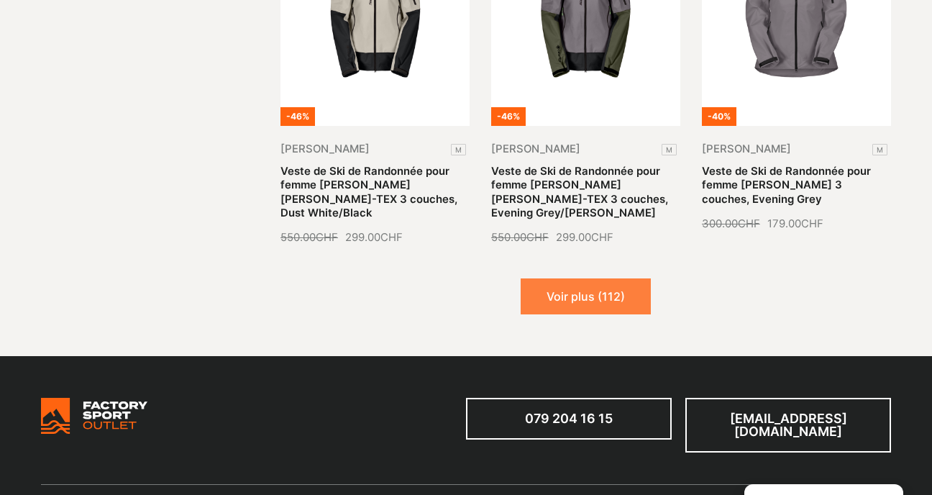
click at [586, 278] on button "Voir plus (112)" at bounding box center [586, 296] width 130 height 36
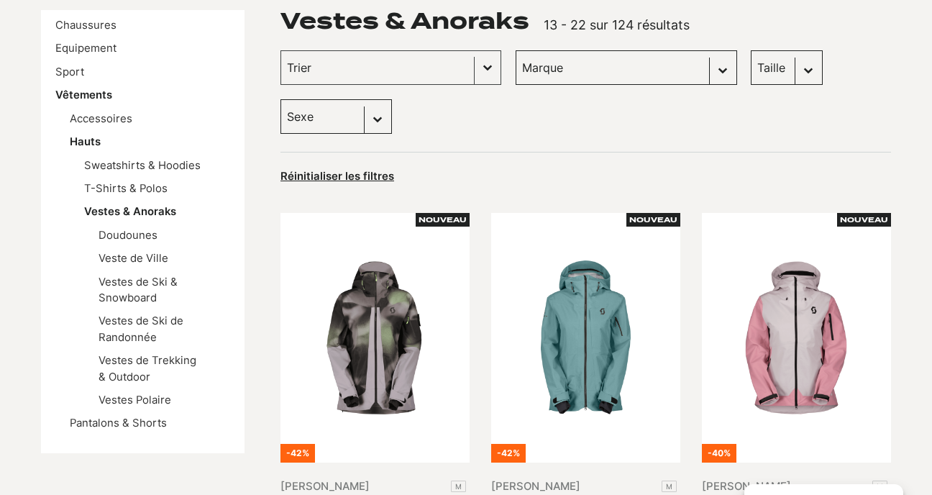
scroll to position [224, 0]
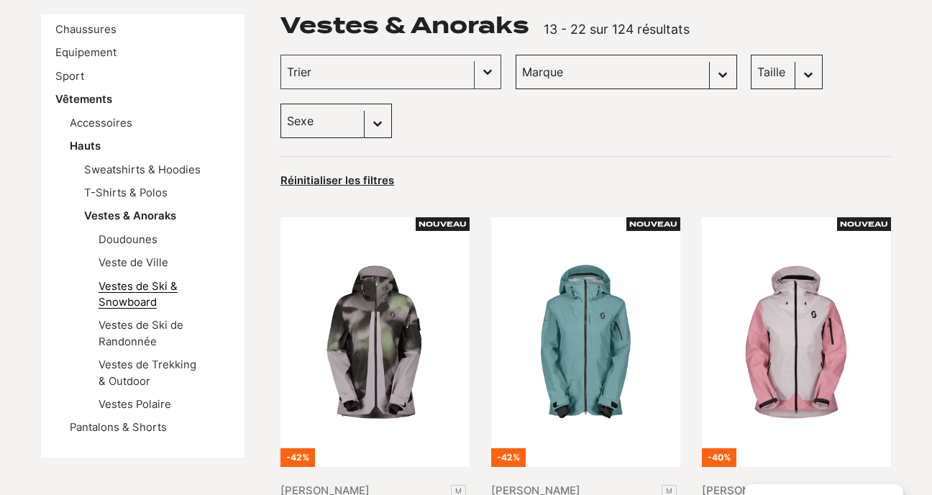
click at [163, 285] on link "Vestes de Ski & Snowboard" at bounding box center [138, 294] width 79 height 29
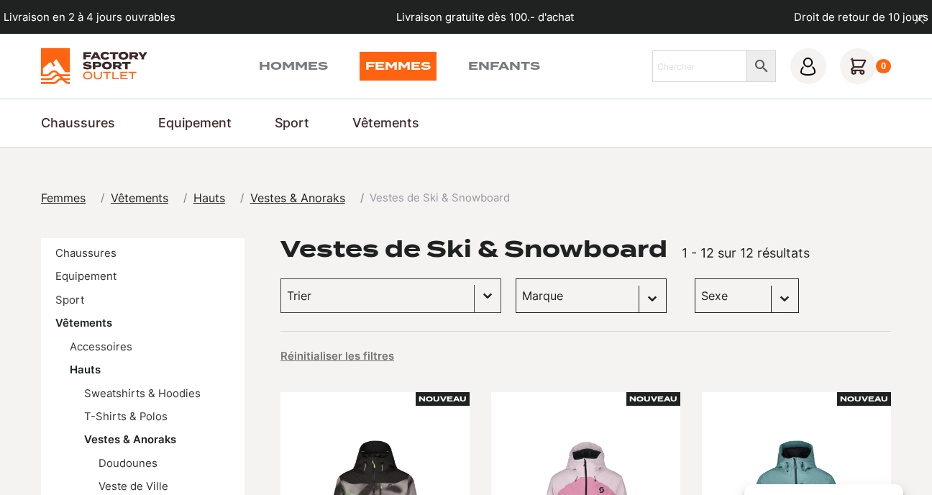
select select "femmes"
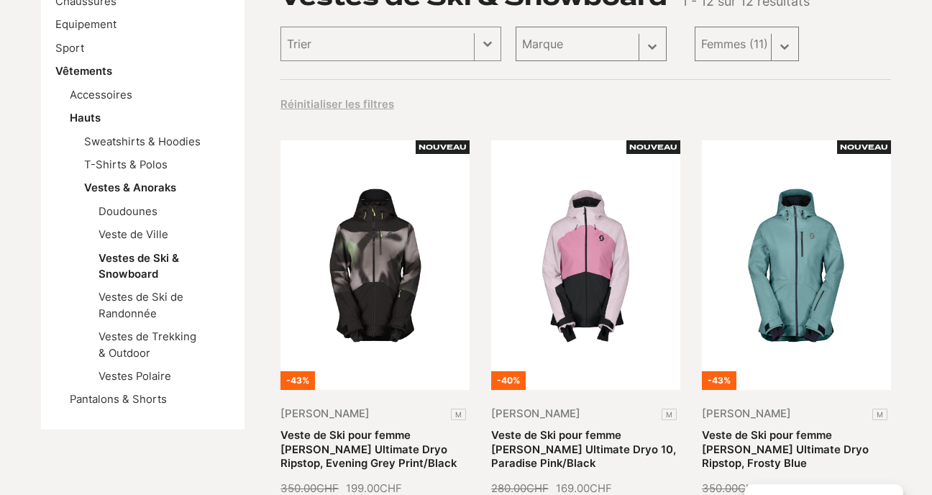
select select "femmes"
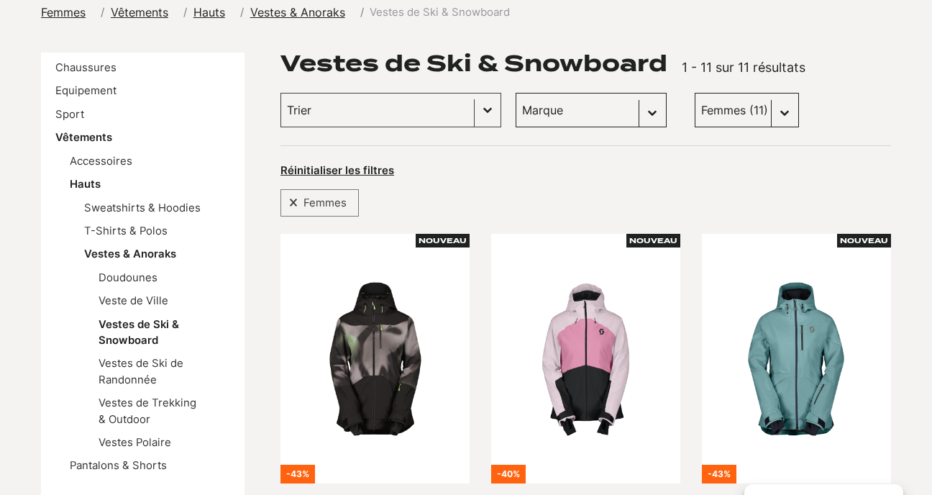
scroll to position [182, 0]
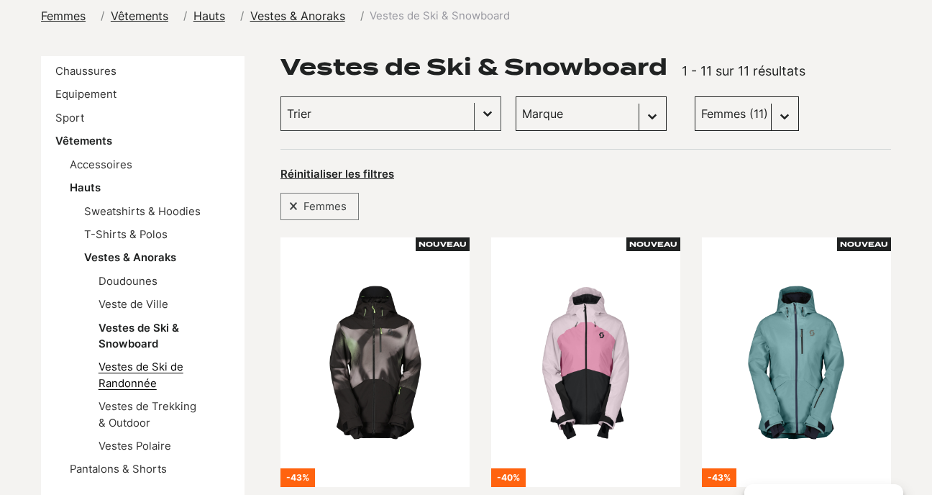
click at [168, 375] on link "Vestes de Ski de Randonnée" at bounding box center [141, 374] width 85 height 29
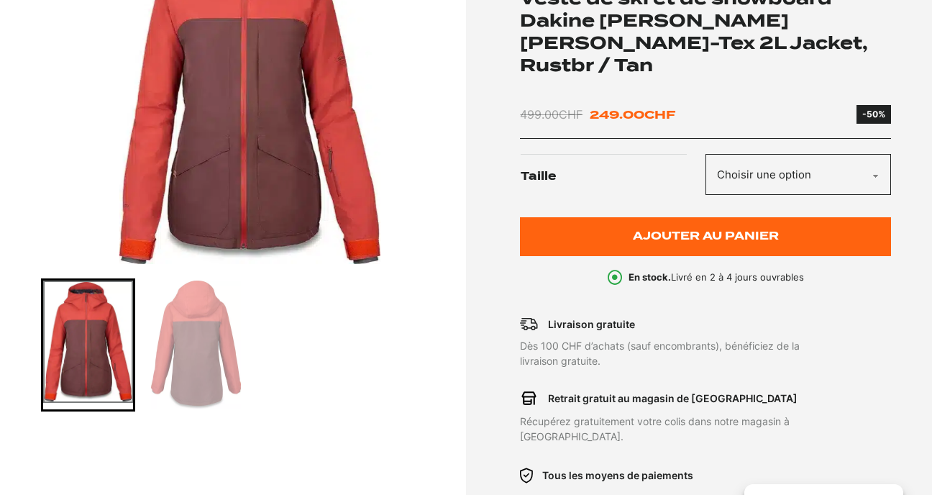
scroll to position [317, 0]
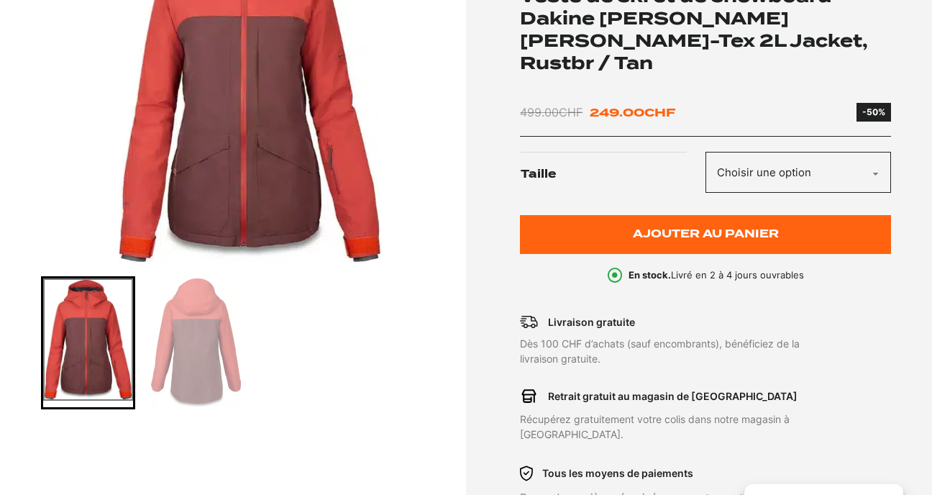
click at [188, 379] on img "Go to slide 2" at bounding box center [195, 342] width 89 height 129
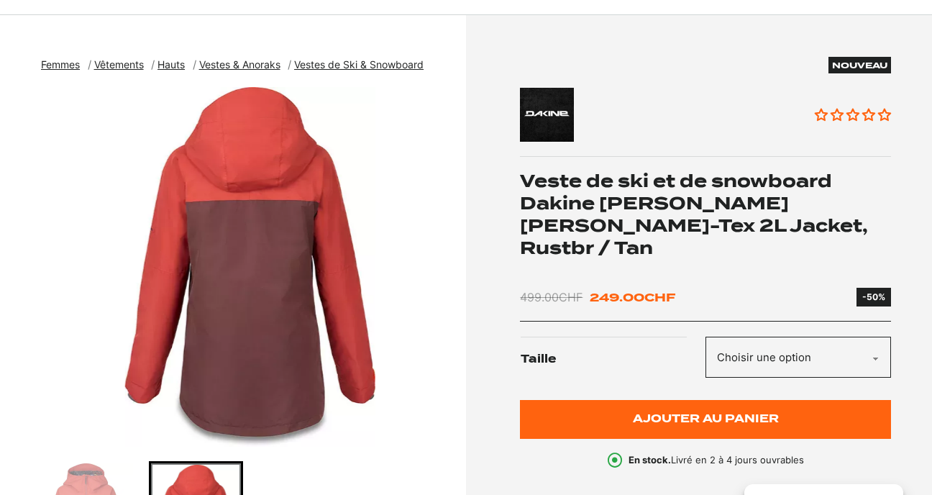
scroll to position [131, 0]
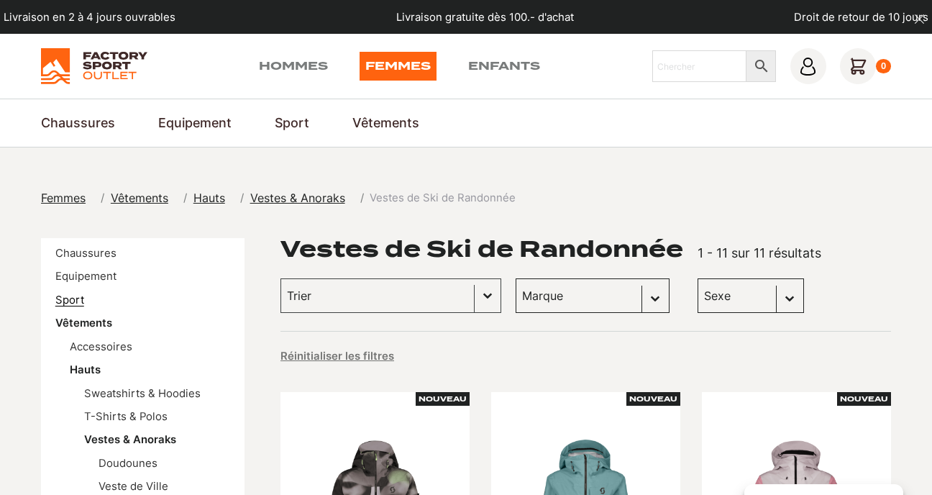
click at [65, 295] on link "Sport" at bounding box center [69, 299] width 29 height 13
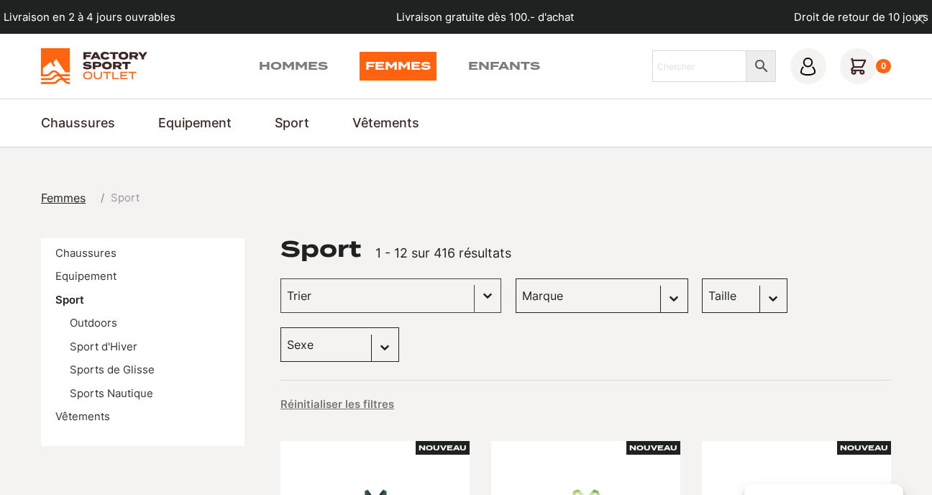
click at [106, 353] on ul "Outdoors Sport d'Hiver Sports de Glisse Sports Nautique" at bounding box center [142, 358] width 175 height 86
click at [106, 349] on link "Sport d'Hiver" at bounding box center [104, 346] width 68 height 13
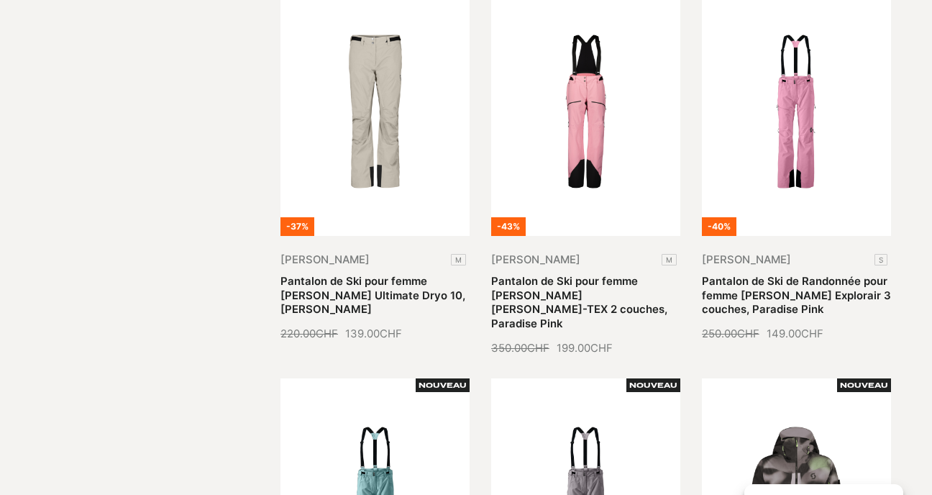
scroll to position [1542, 0]
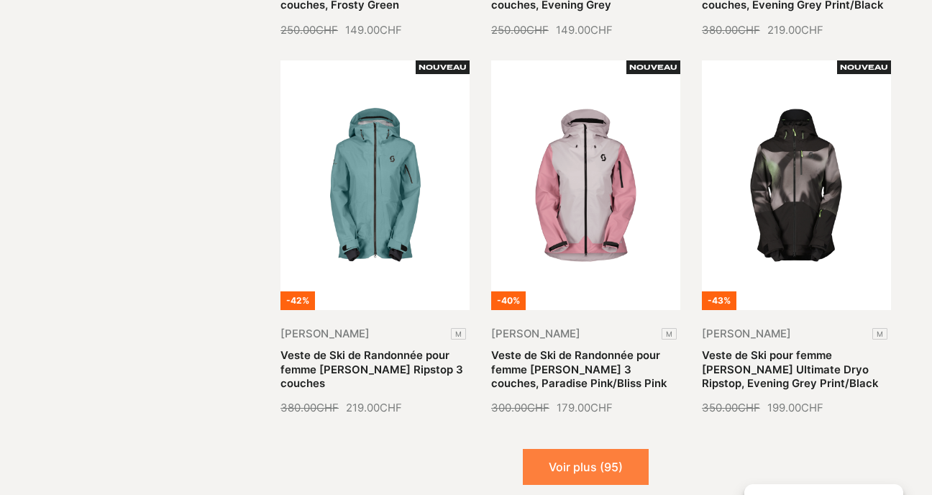
click at [580, 449] on button "Voir plus (95)" at bounding box center [586, 467] width 126 height 36
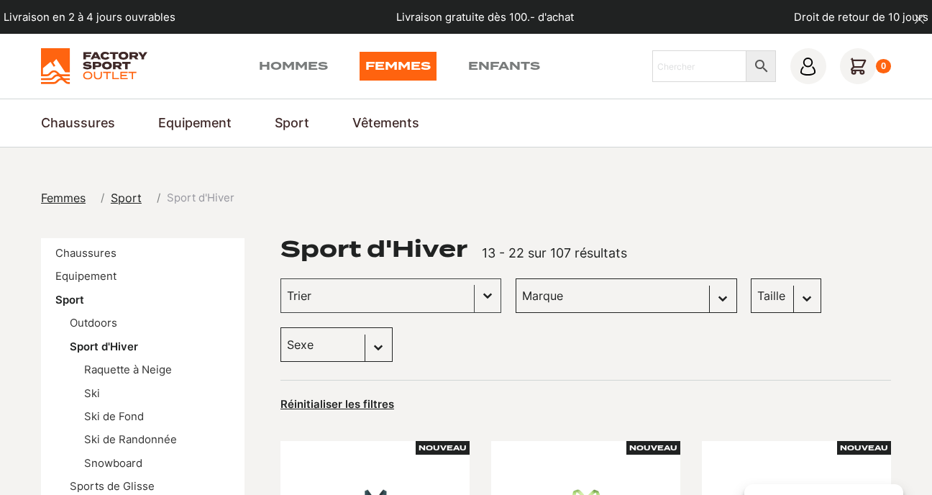
scroll to position [0, 0]
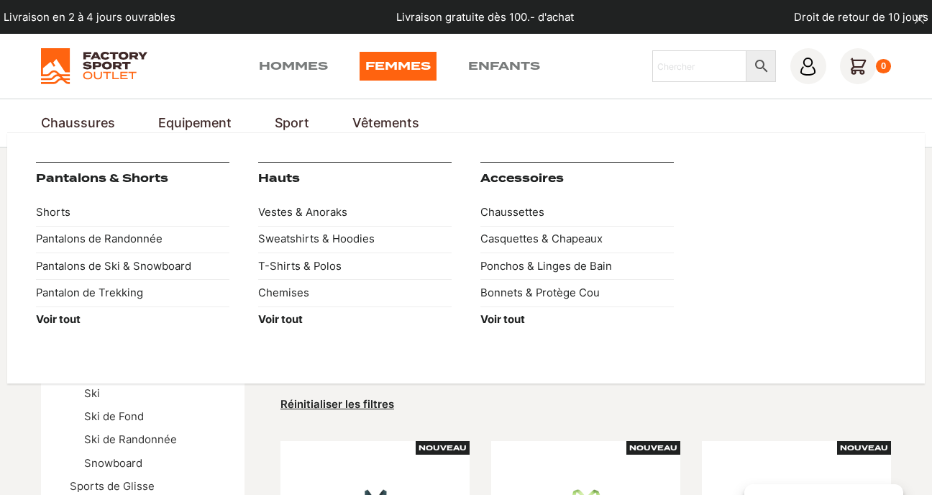
click at [394, 123] on link "Vêtements" at bounding box center [385, 123] width 67 height 19
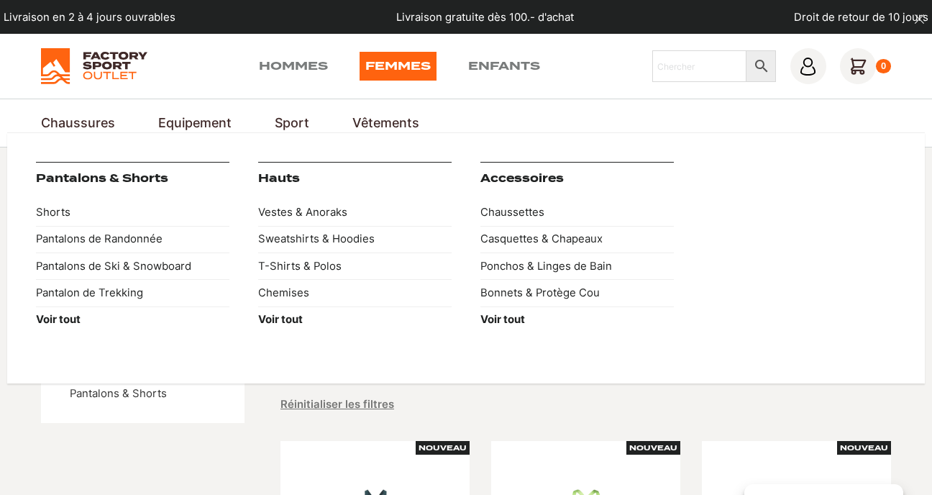
click at [366, 124] on link "Vêtements" at bounding box center [385, 123] width 67 height 19
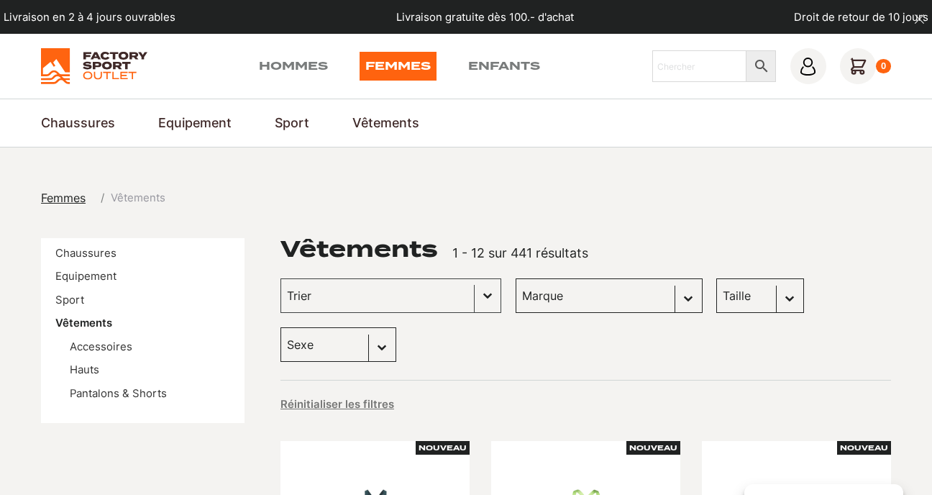
click at [114, 58] on img at bounding box center [94, 66] width 106 height 36
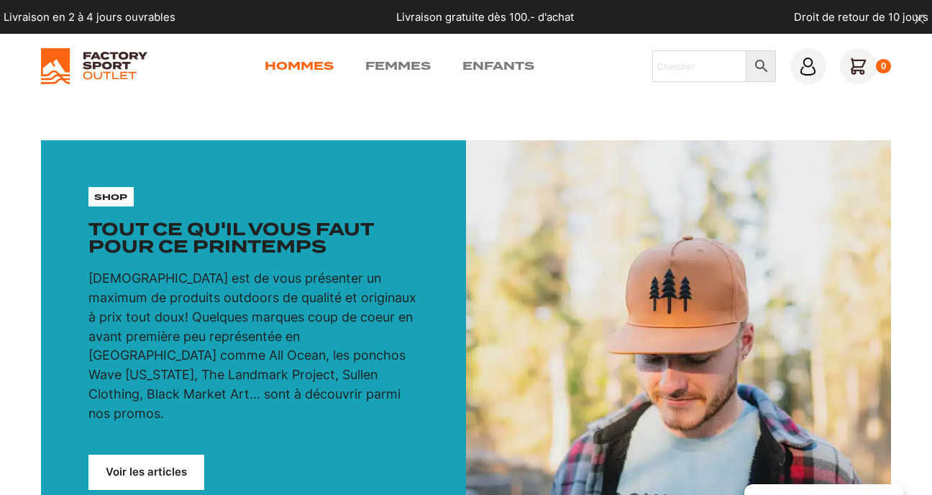
click at [311, 66] on link "Hommes" at bounding box center [299, 66] width 69 height 17
click at [183, 454] on link "Voir les articles" at bounding box center [146, 471] width 116 height 35
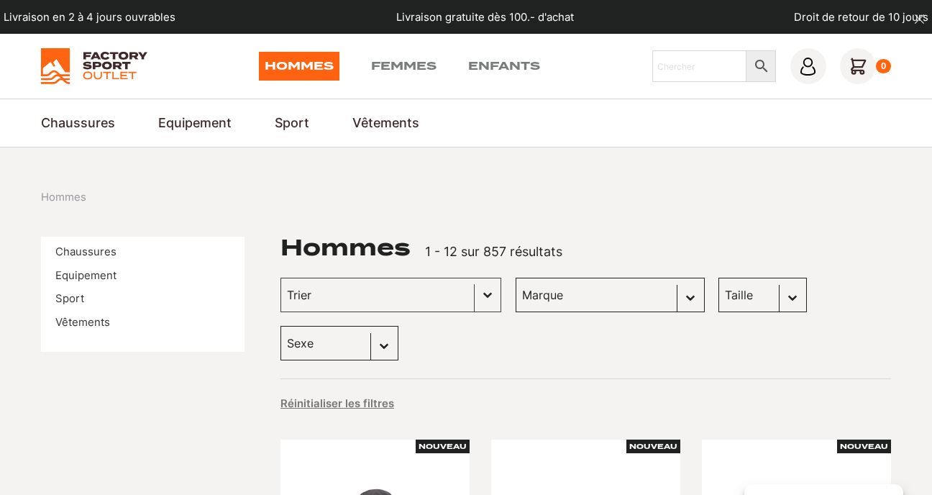
click at [91, 67] on img at bounding box center [94, 66] width 106 height 36
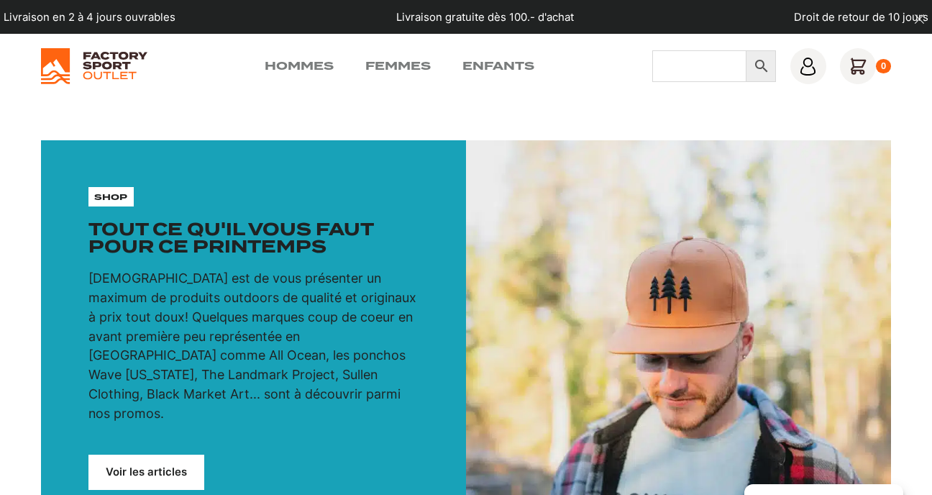
click at [682, 53] on input "Chercher" at bounding box center [699, 66] width 94 height 32
type input "jones"
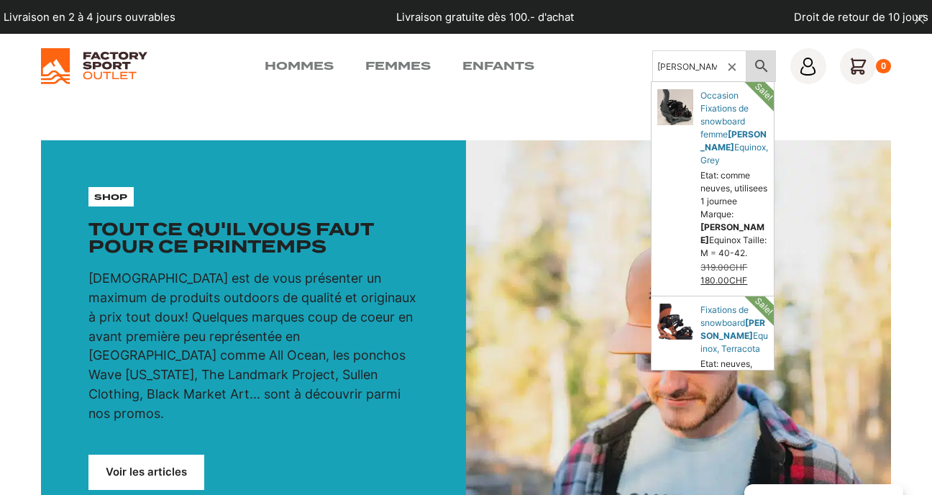
click at [760, 66] on icon at bounding box center [761, 66] width 30 height 17
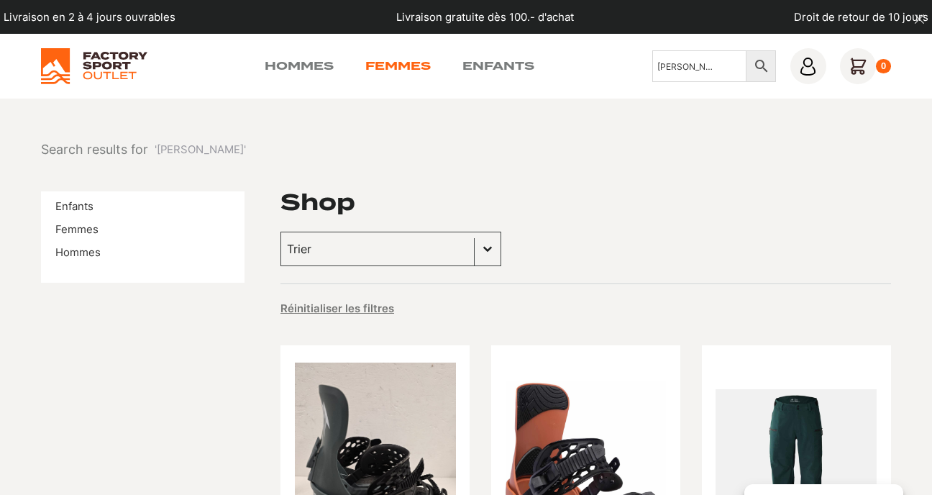
click at [419, 61] on link "Femmes" at bounding box center [397, 66] width 65 height 17
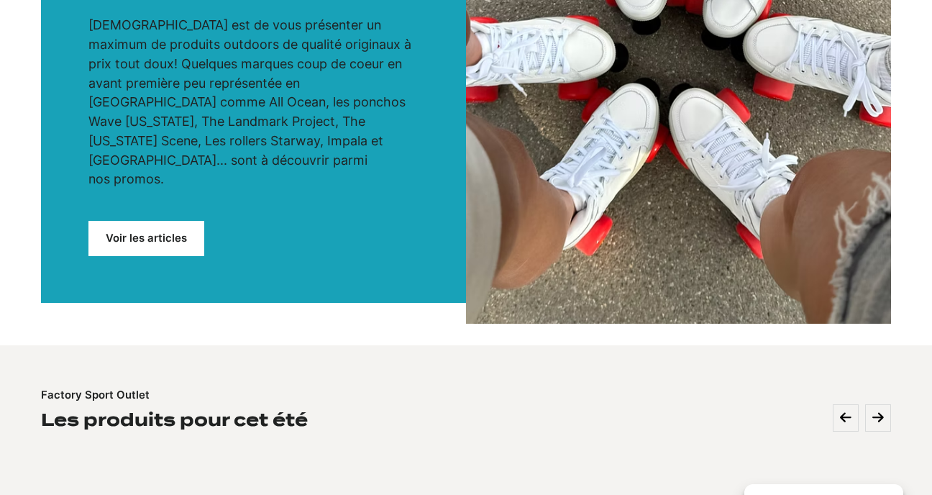
scroll to position [316, 0]
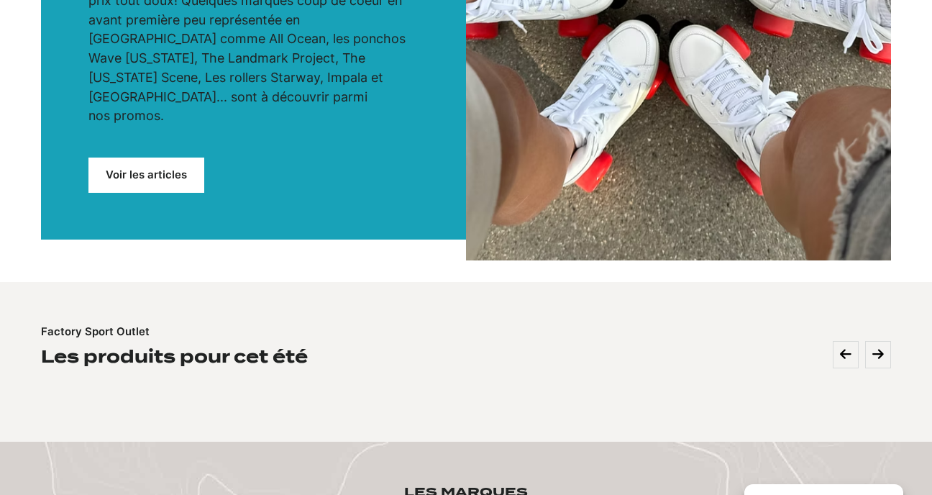
click at [147, 157] on link "Voir les articles" at bounding box center [146, 174] width 116 height 35
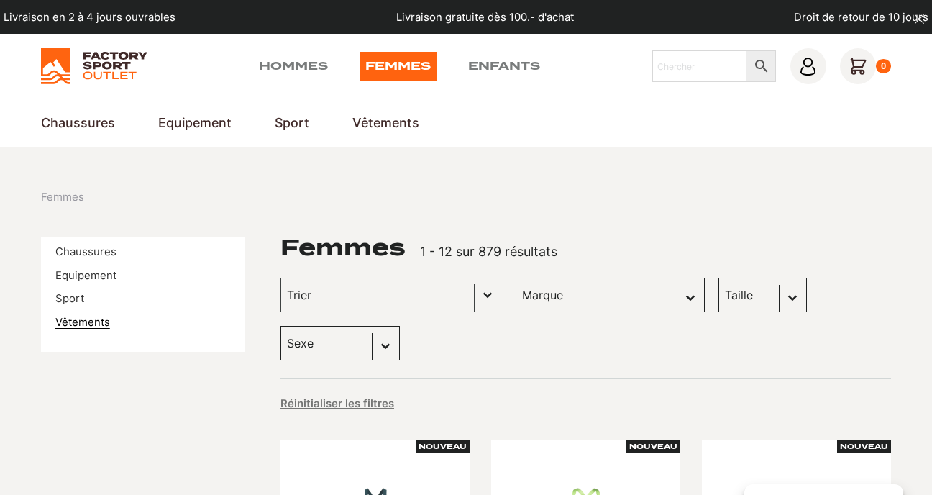
click at [95, 325] on link "Vêtements" at bounding box center [82, 322] width 55 height 13
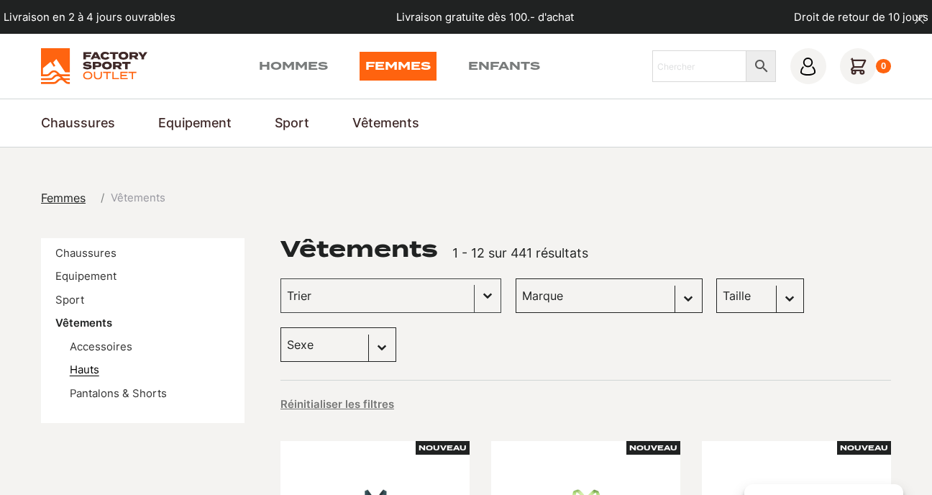
click at [88, 370] on link "Hauts" at bounding box center [84, 369] width 29 height 13
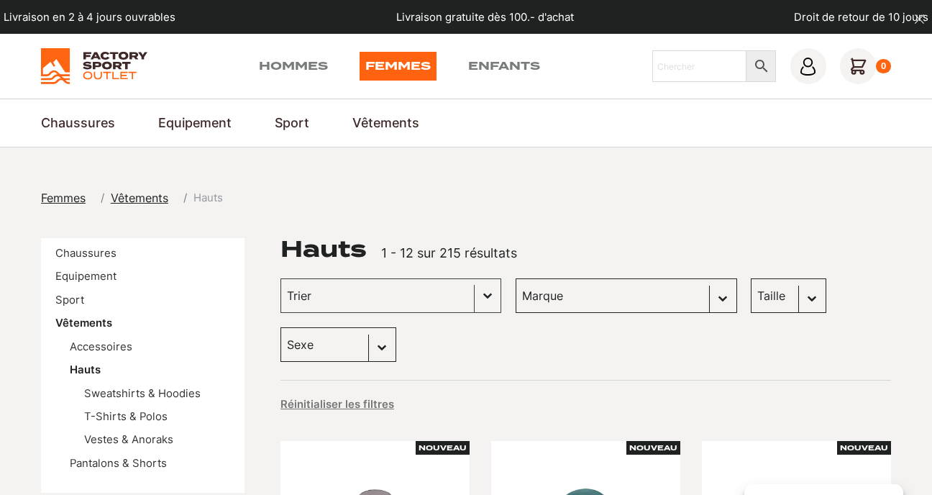
select select "s"
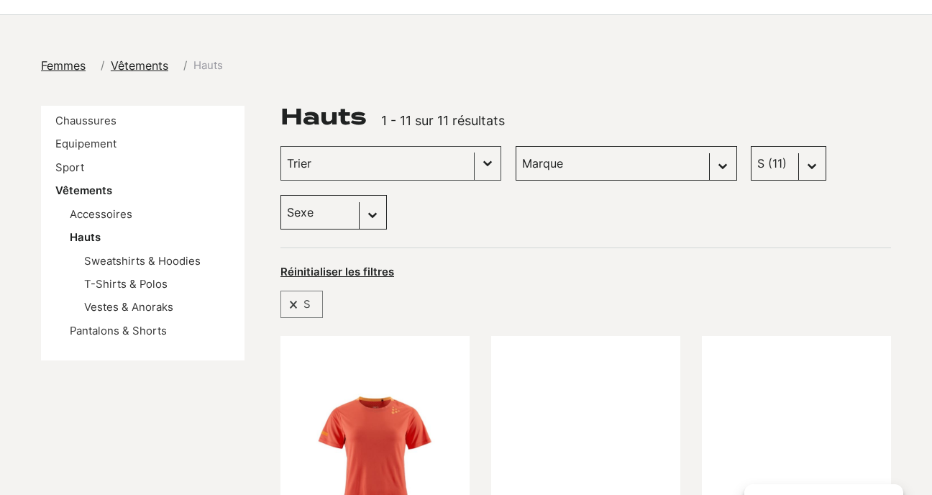
scroll to position [42, 0]
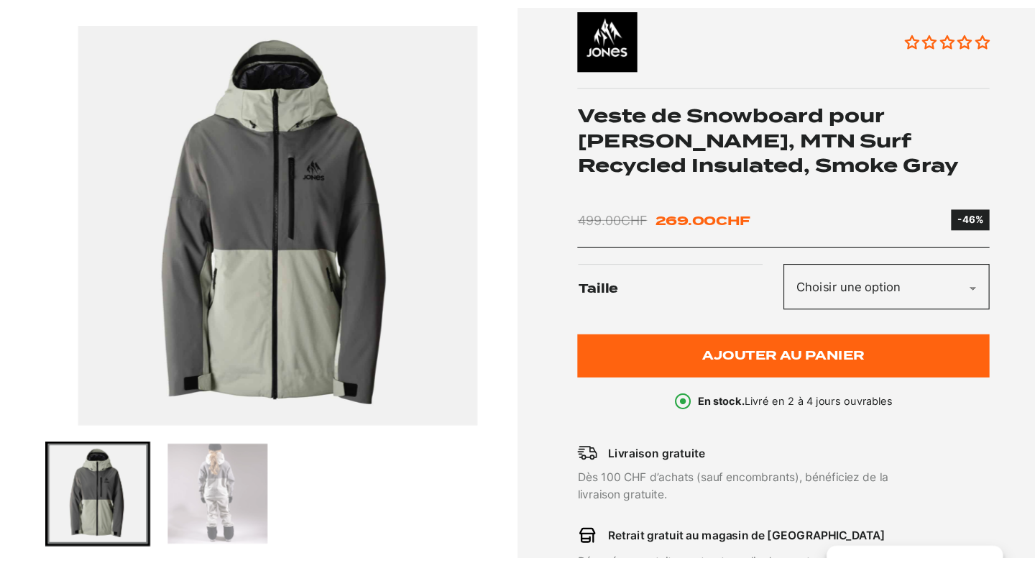
scroll to position [204, 0]
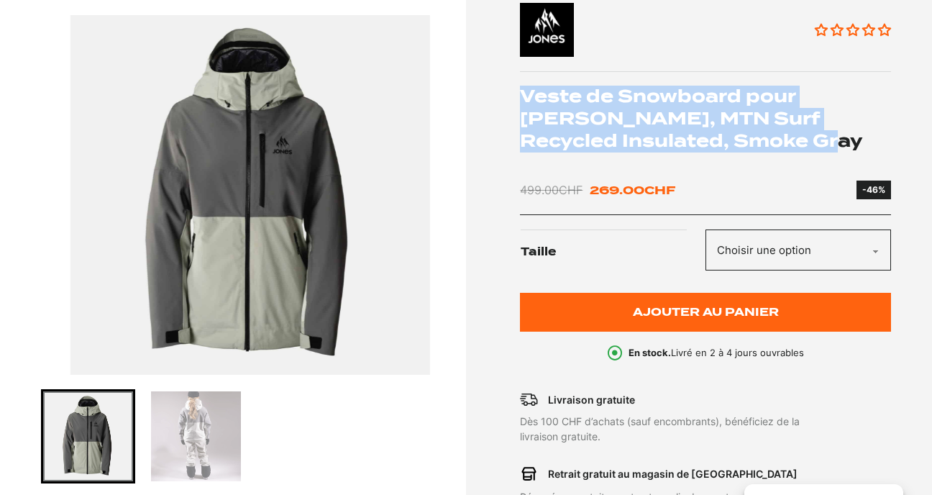
drag, startPoint x: 523, startPoint y: 93, endPoint x: 779, endPoint y: 135, distance: 258.8
click at [780, 137] on h1 "Veste de Snowboard pour [PERSON_NAME], MTN Surf Recycled Insulated, Smoke Gray" at bounding box center [705, 119] width 371 height 66
copy h1 "Veste de Snowboard pour [PERSON_NAME], MTN Surf Recycled Insulated, Smoke Gray"
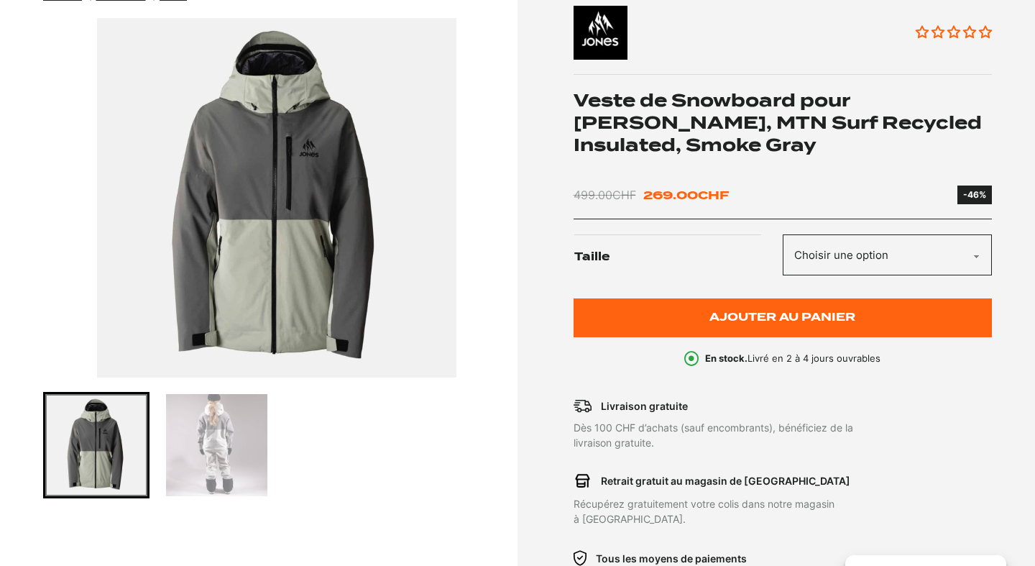
click at [221, 475] on img "Go to slide 2" at bounding box center [217, 445] width 102 height 102
